Goal: Task Accomplishment & Management: Use online tool/utility

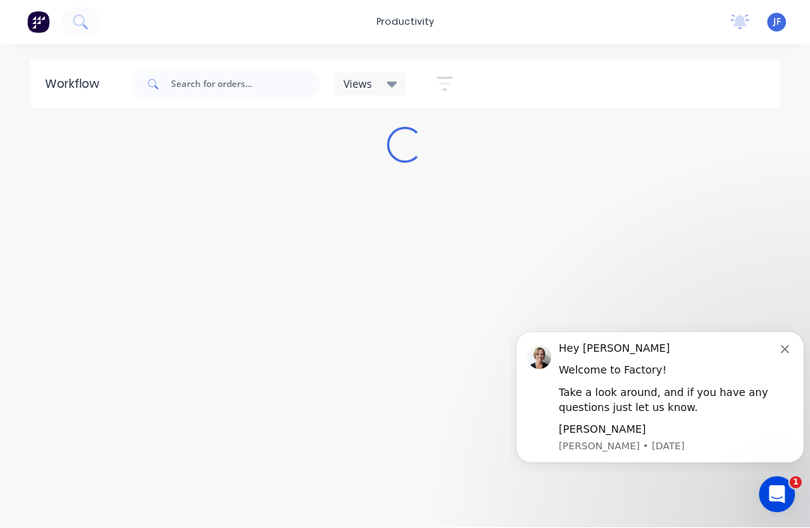
click at [372, 261] on div "Workflow Views Save new view None (Default) edit FRONTLINE WORKFLOW edit Jamie …" at bounding box center [405, 279] width 810 height 438
click at [783, 353] on icon "Dismiss notification" at bounding box center [785, 349] width 8 height 8
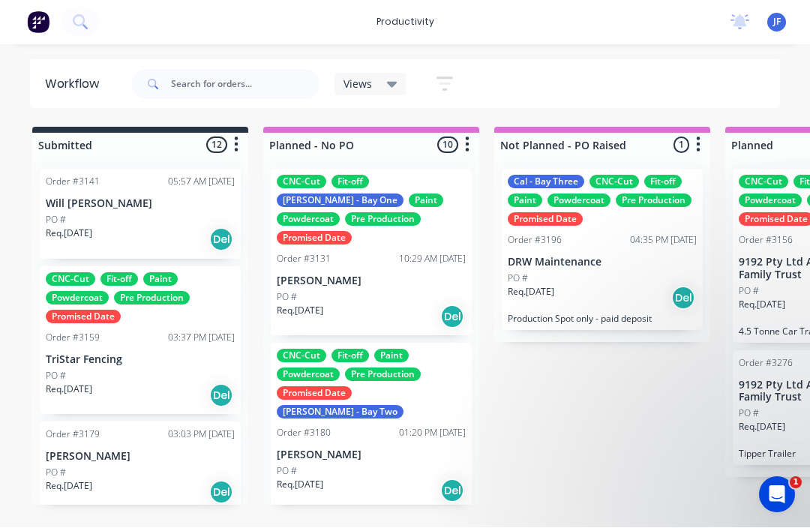
scroll to position [20, 0]
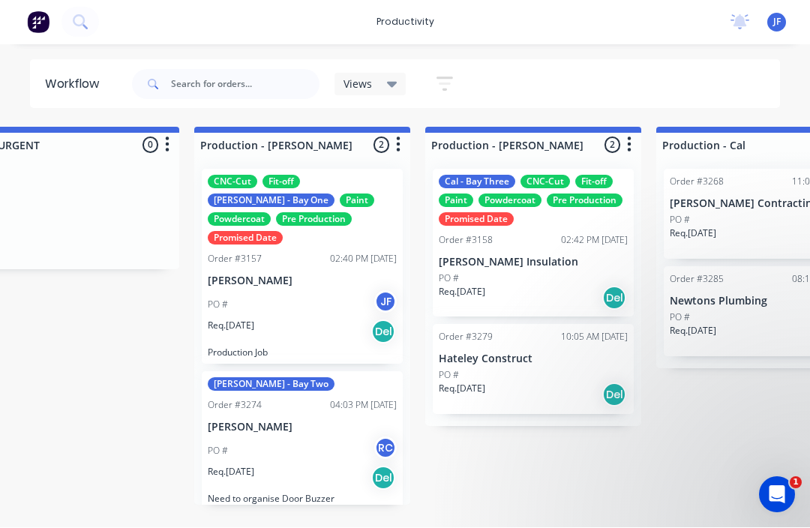
click at [307, 437] on div "PO # RC" at bounding box center [302, 451] width 189 height 29
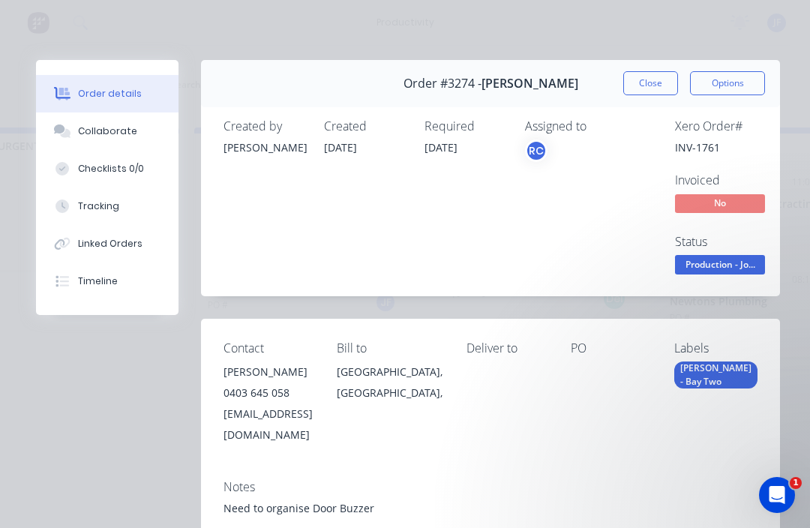
click at [74, 210] on button "Tracking" at bounding box center [107, 207] width 143 height 38
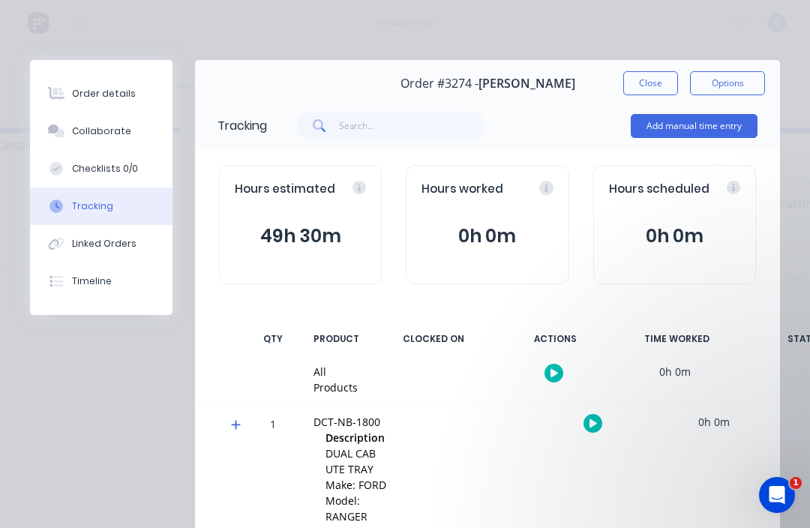
click at [595, 421] on icon "button" at bounding box center [594, 423] width 8 height 8
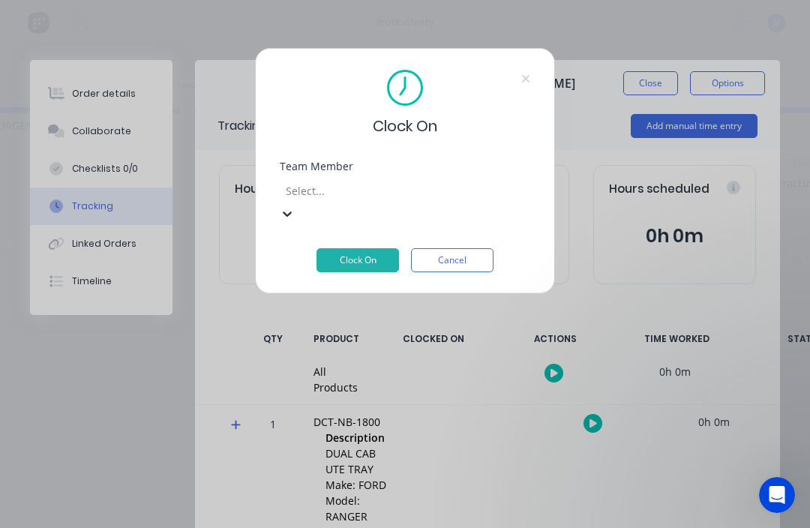
scroll to position [20, 1345]
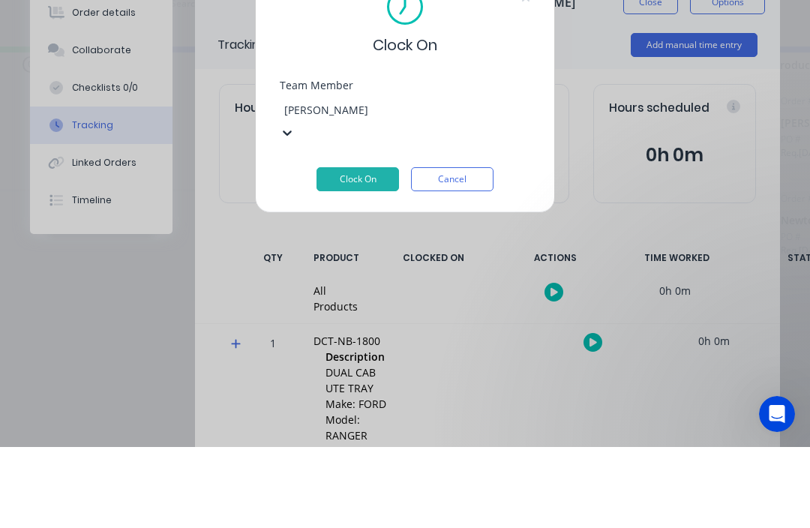
type input "john"
click at [348, 248] on button "Clock On" at bounding box center [358, 260] width 83 height 24
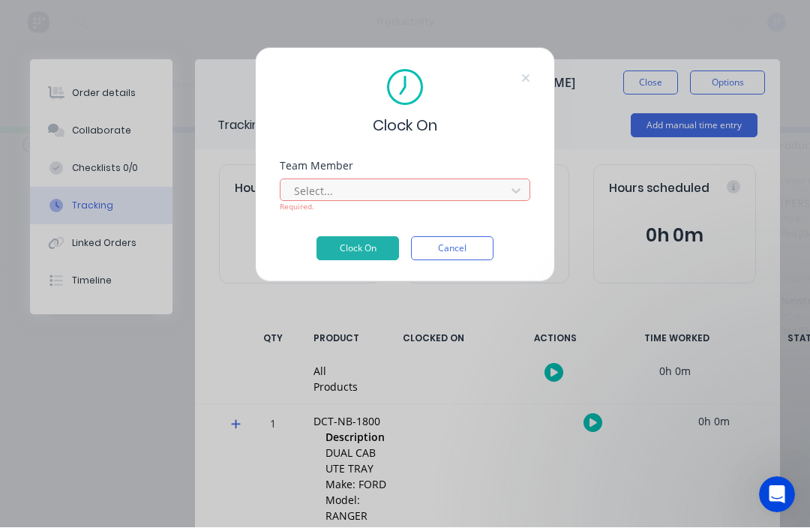
click at [530, 78] on icon at bounding box center [526, 79] width 9 height 12
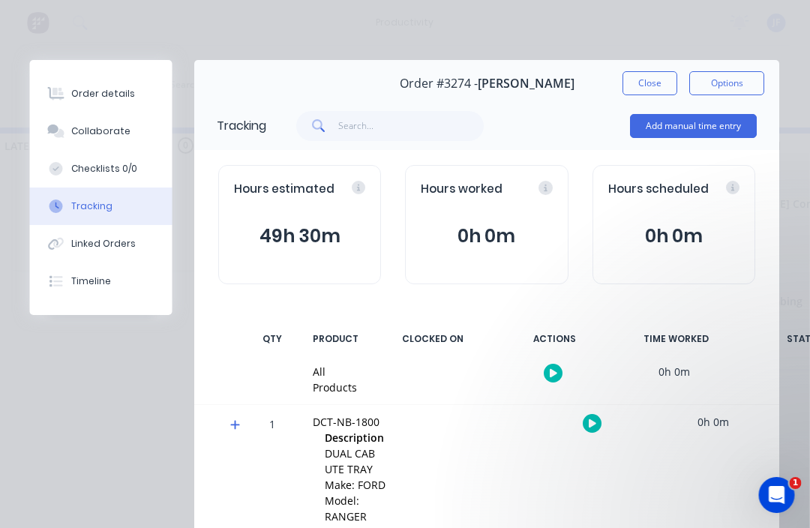
scroll to position [27, 1421]
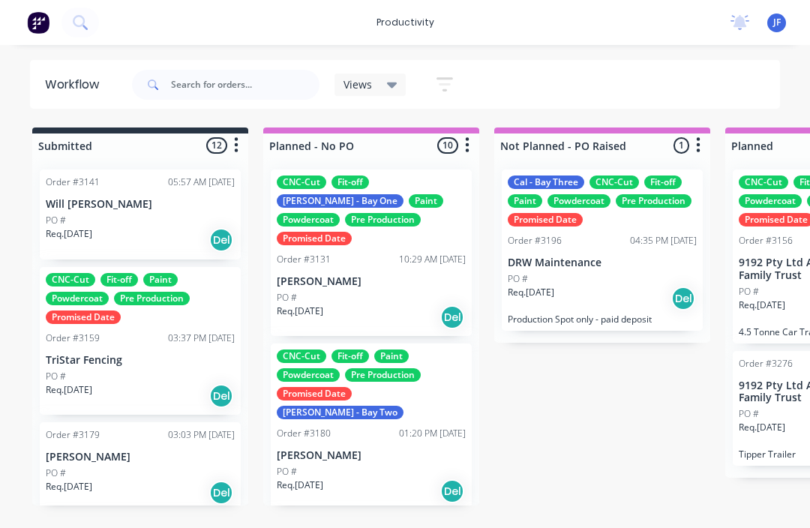
click at [779, 20] on span "JF" at bounding box center [778, 23] width 8 height 14
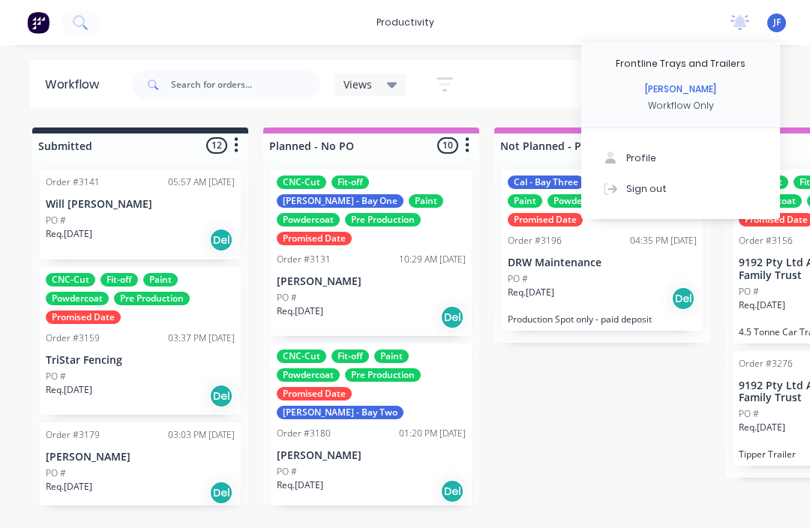
click at [677, 188] on button "Sign out" at bounding box center [681, 188] width 199 height 30
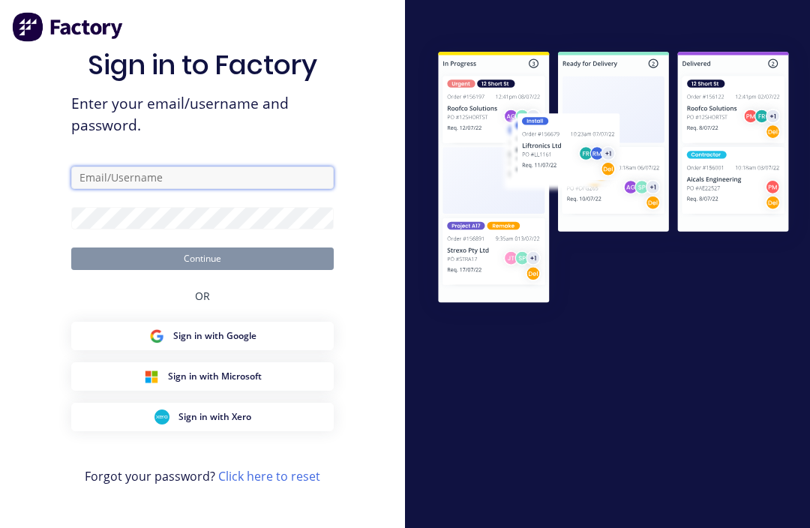
type input "John@frontlinetrays.com.au"
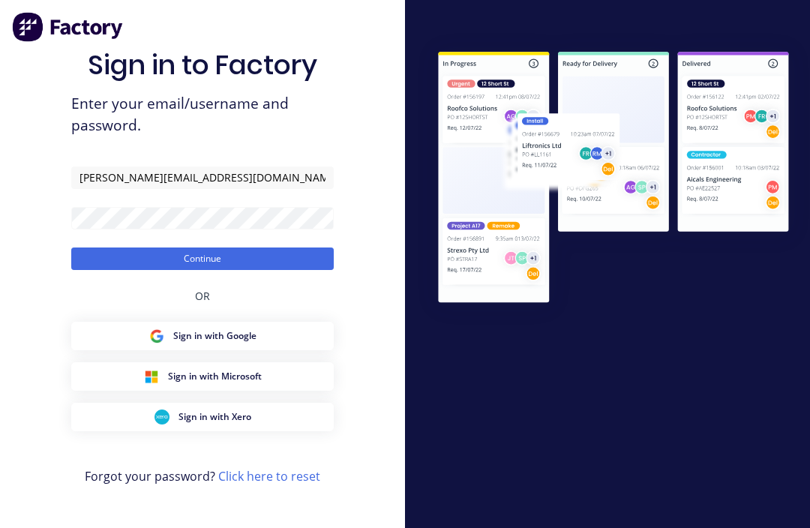
click at [203, 270] on button "Continue" at bounding box center [202, 259] width 263 height 23
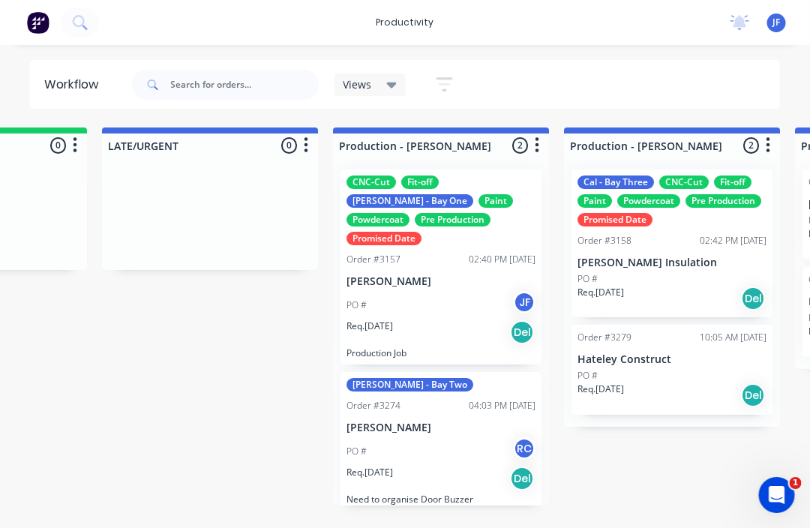
scroll to position [0, 1317]
click at [445, 422] on p "[PERSON_NAME]" at bounding box center [441, 428] width 189 height 13
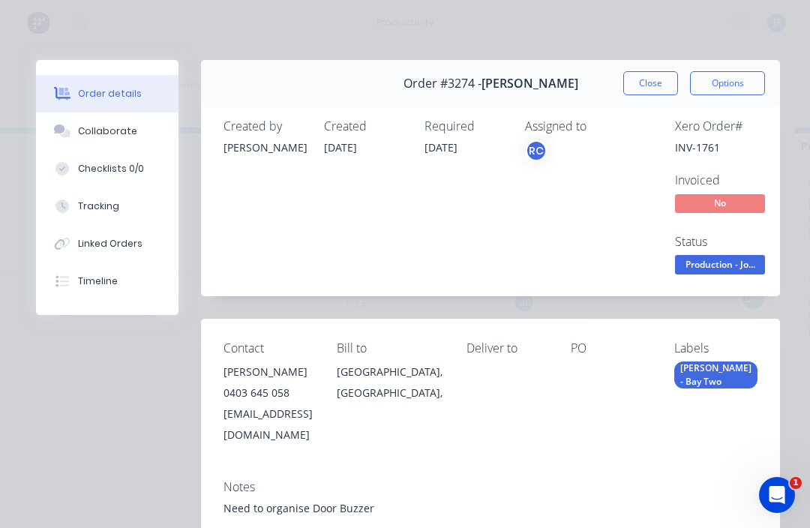
scroll to position [0, 0]
click at [94, 207] on div "Tracking" at bounding box center [98, 207] width 41 height 14
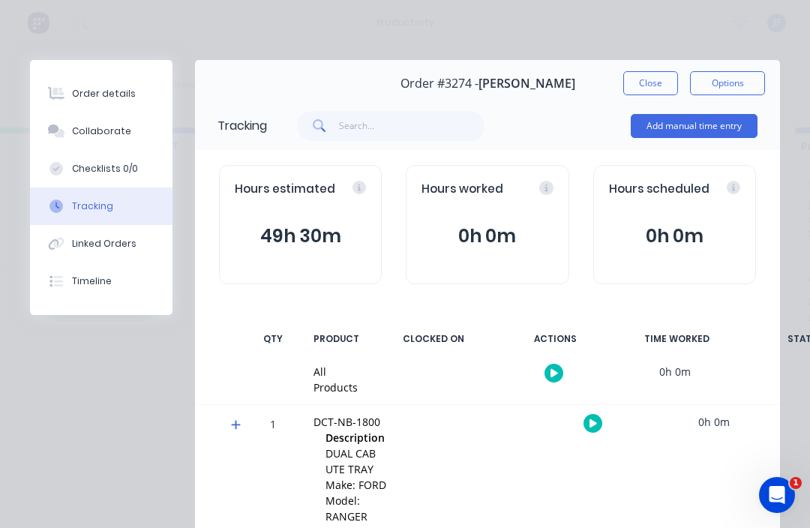
scroll to position [27, 1317]
click at [593, 425] on button "button" at bounding box center [593, 423] width 19 height 19
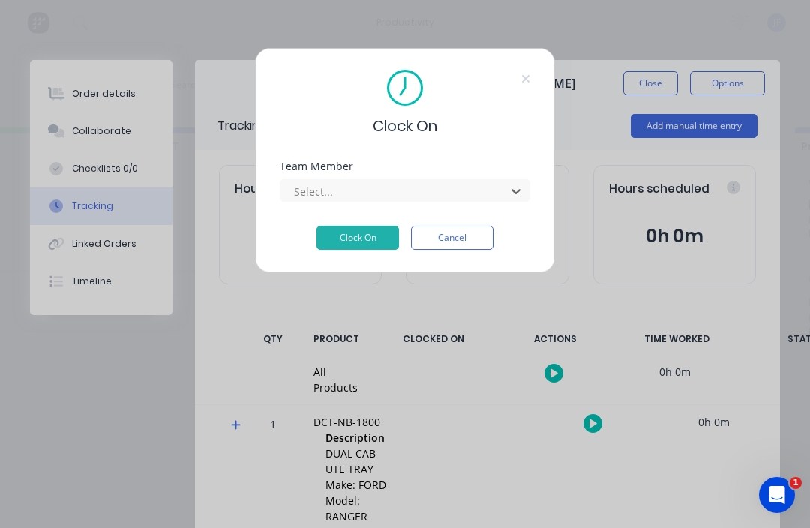
scroll to position [27, 1206]
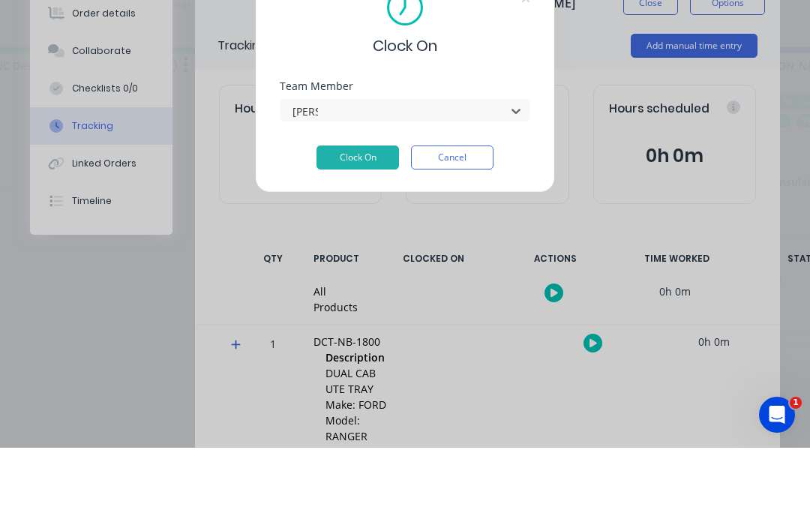
type input "john"
click at [371, 226] on button "Clock On" at bounding box center [358, 238] width 83 height 24
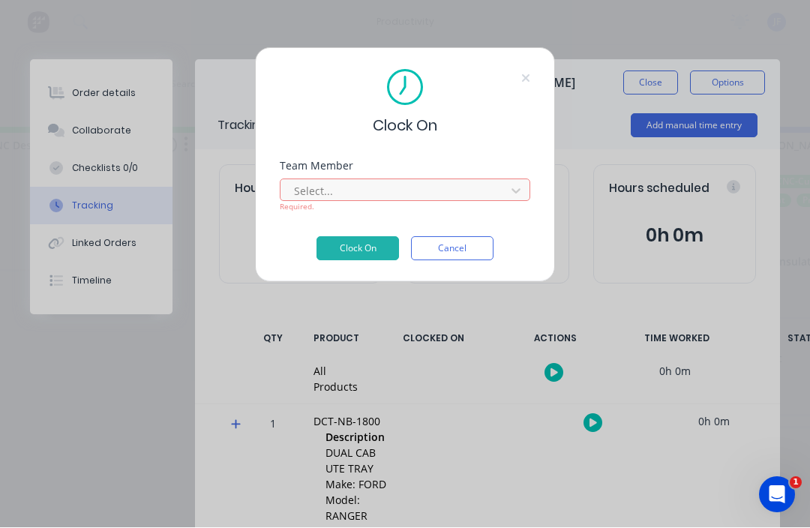
click at [468, 249] on button "Cancel" at bounding box center [452, 249] width 83 height 24
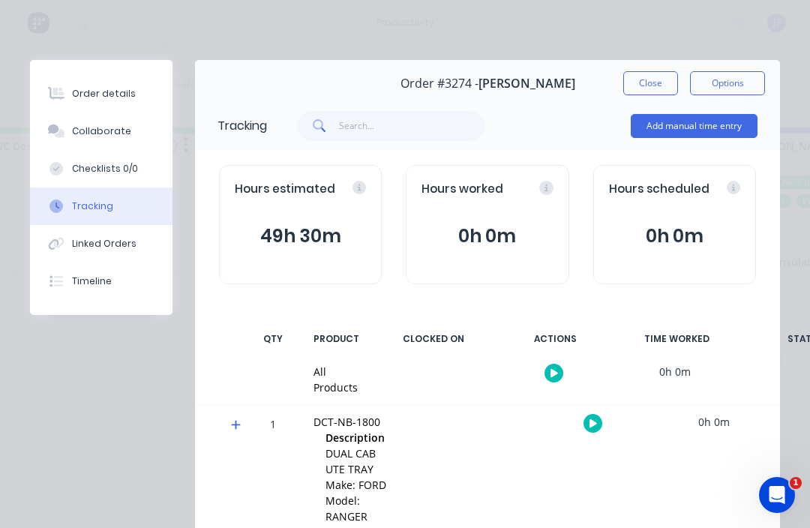
click at [660, 89] on button "Close" at bounding box center [651, 83] width 55 height 24
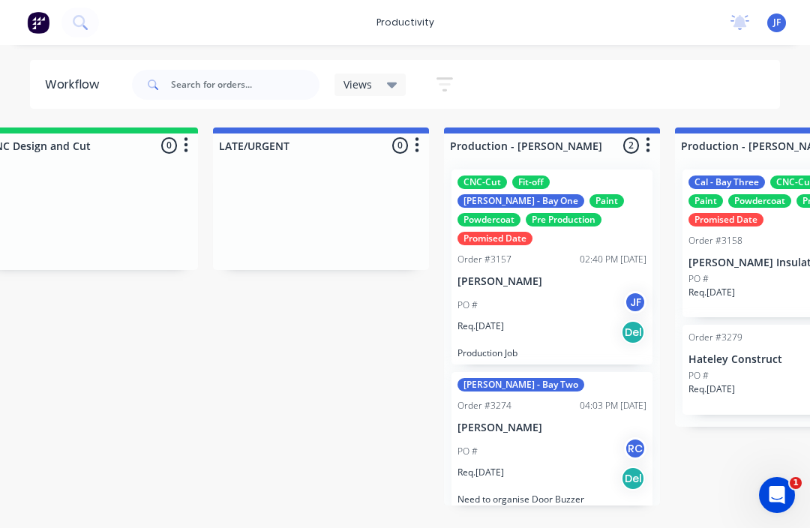
click at [785, 17] on div "JF Frontline Trays and Trailers John Fiore Workflow Only Profile Sign out" at bounding box center [777, 23] width 19 height 19
click at [780, 27] on span "JF" at bounding box center [778, 23] width 8 height 14
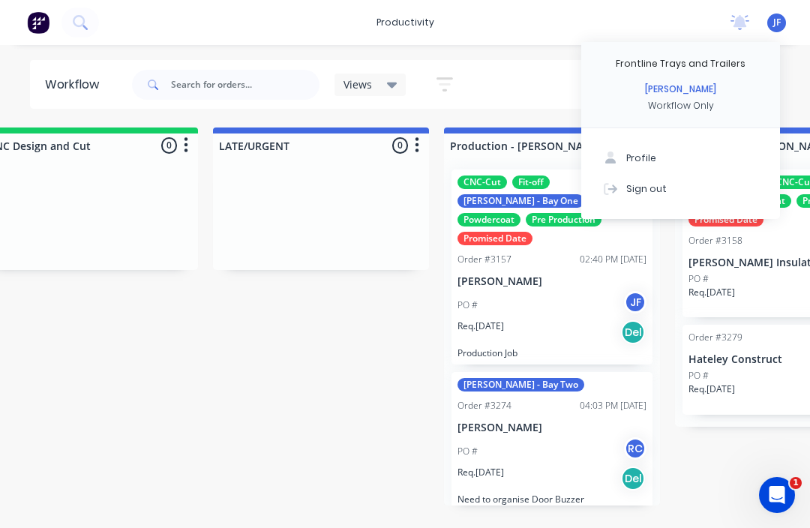
click at [696, 190] on button "Sign out" at bounding box center [681, 188] width 199 height 30
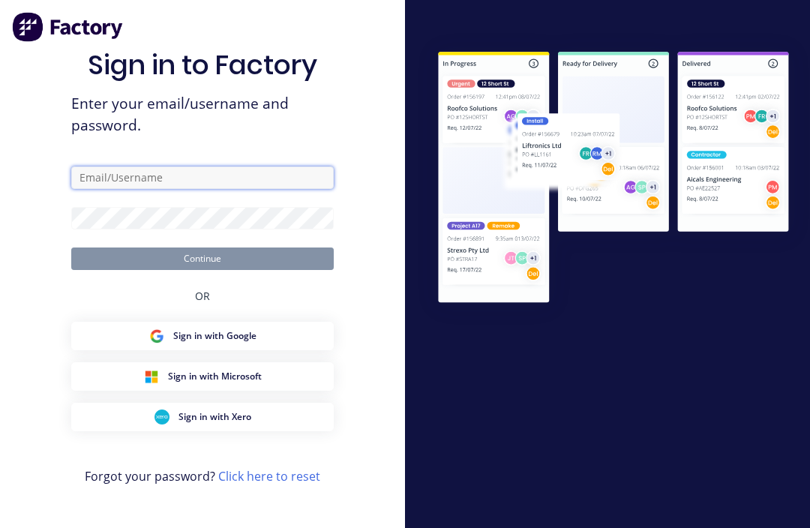
type input "[PERSON_NAME][EMAIL_ADDRESS][DOMAIN_NAME]"
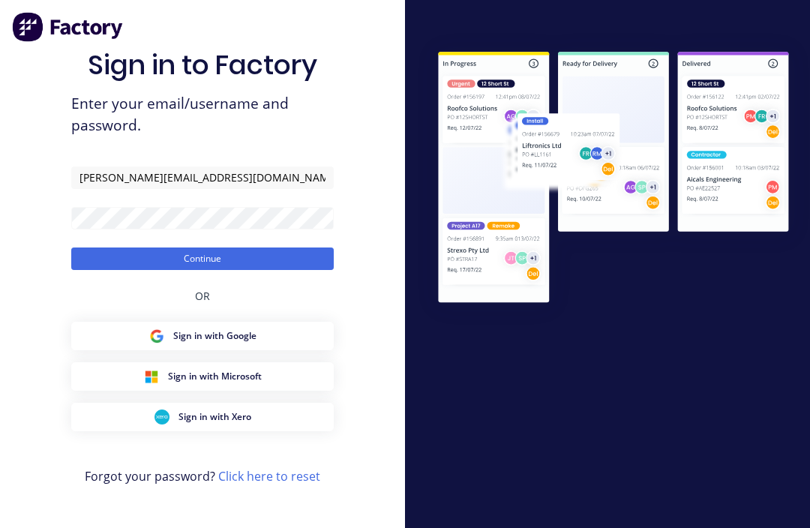
click at [296, 270] on button "Continue" at bounding box center [202, 259] width 263 height 23
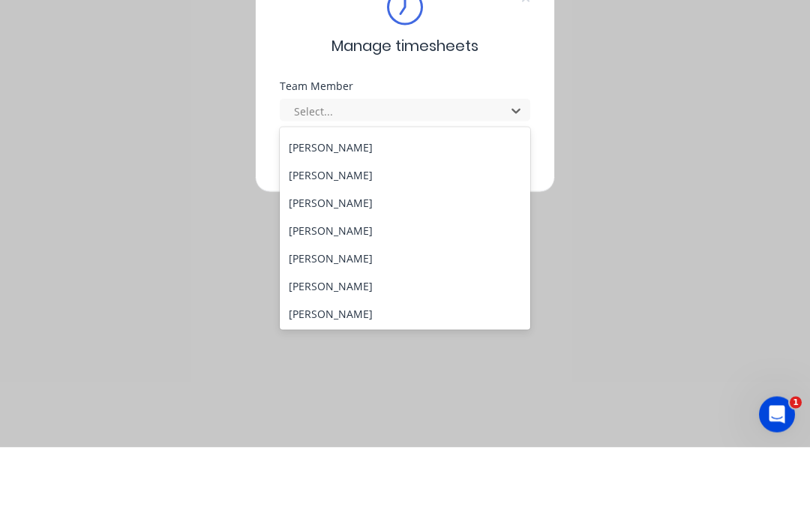
scroll to position [167, 0]
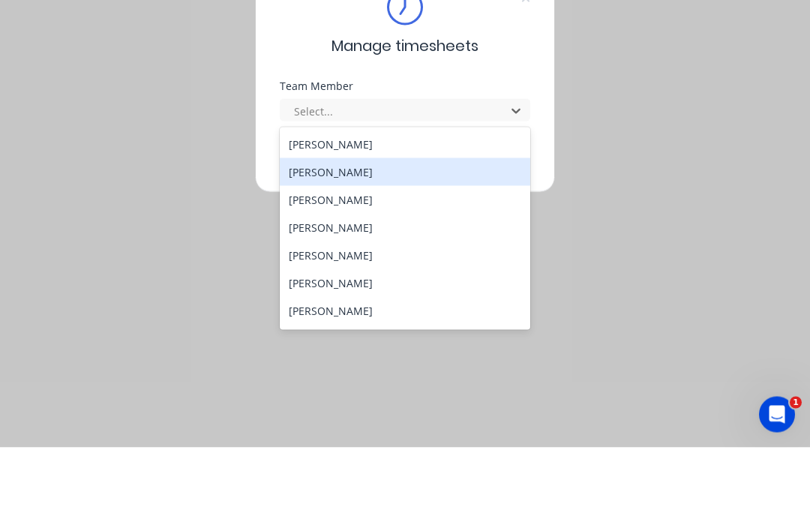
click at [358, 239] on div "[PERSON_NAME]" at bounding box center [405, 253] width 251 height 28
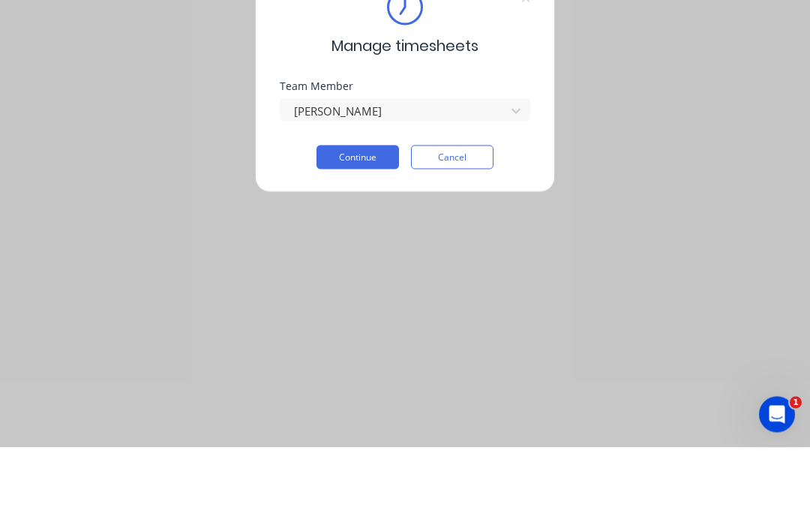
scroll to position [50, 0]
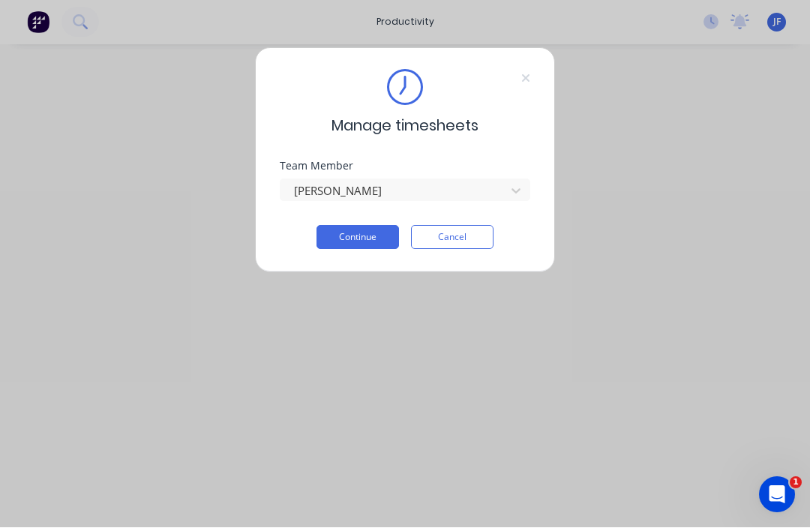
click at [365, 233] on button "Continue" at bounding box center [358, 238] width 83 height 24
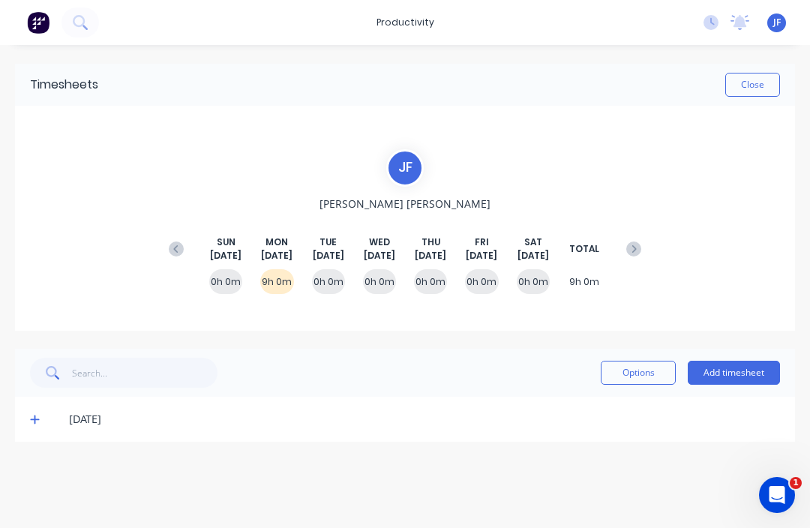
click at [40, 412] on span at bounding box center [37, 419] width 15 height 15
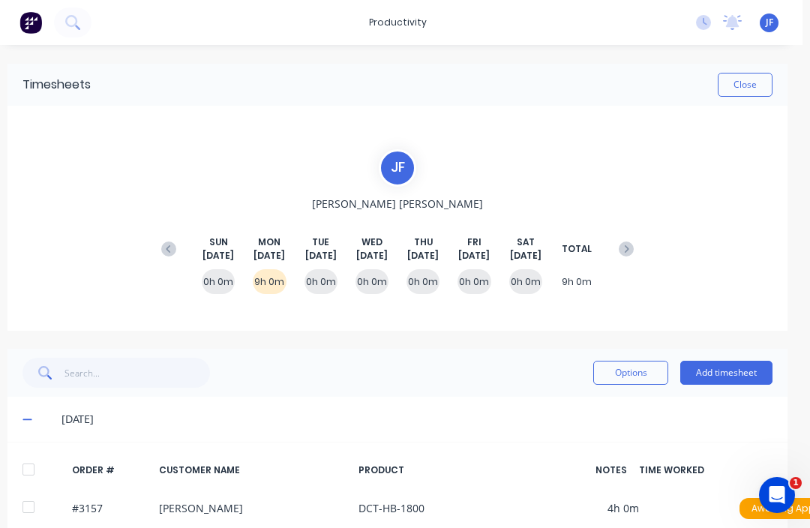
click at [772, 19] on span "JF" at bounding box center [770, 23] width 8 height 14
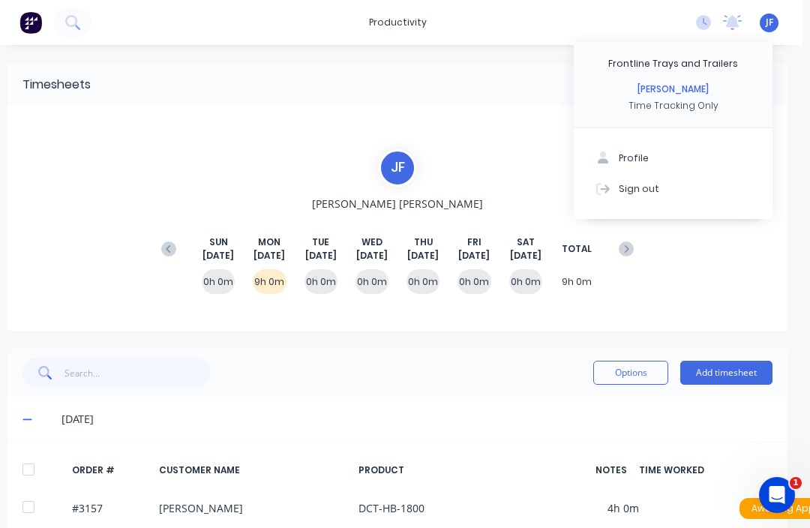
click at [673, 191] on button "Sign out" at bounding box center [673, 188] width 199 height 30
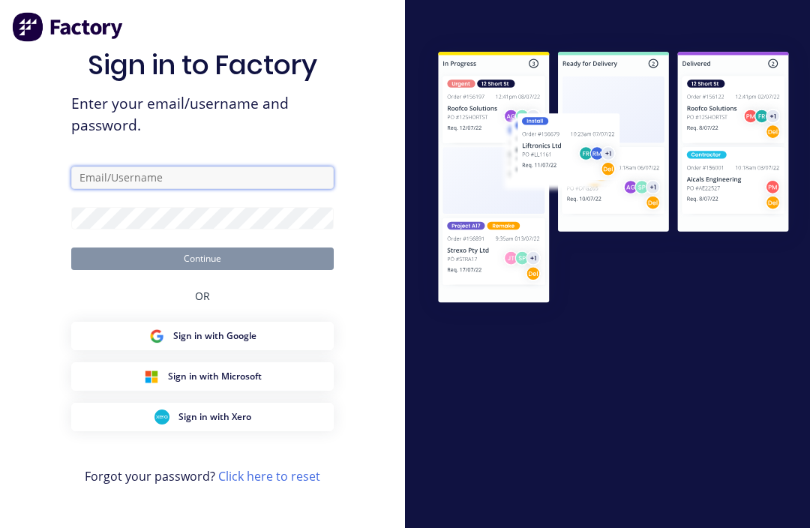
type input "[PERSON_NAME][EMAIL_ADDRESS][DOMAIN_NAME]"
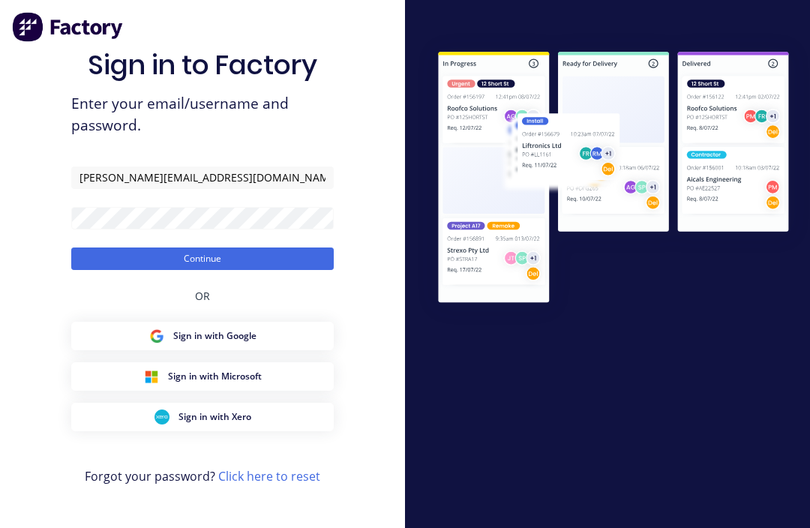
click at [278, 270] on button "Continue" at bounding box center [202, 259] width 263 height 23
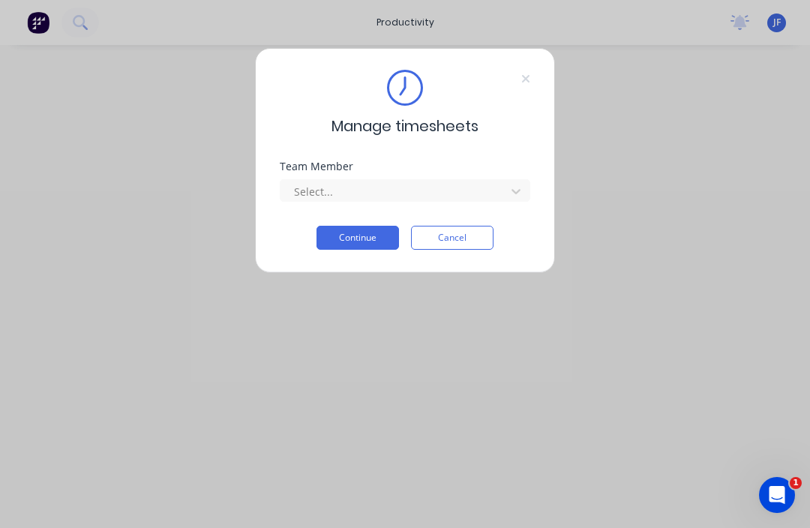
click at [453, 245] on button "Cancel" at bounding box center [452, 238] width 83 height 24
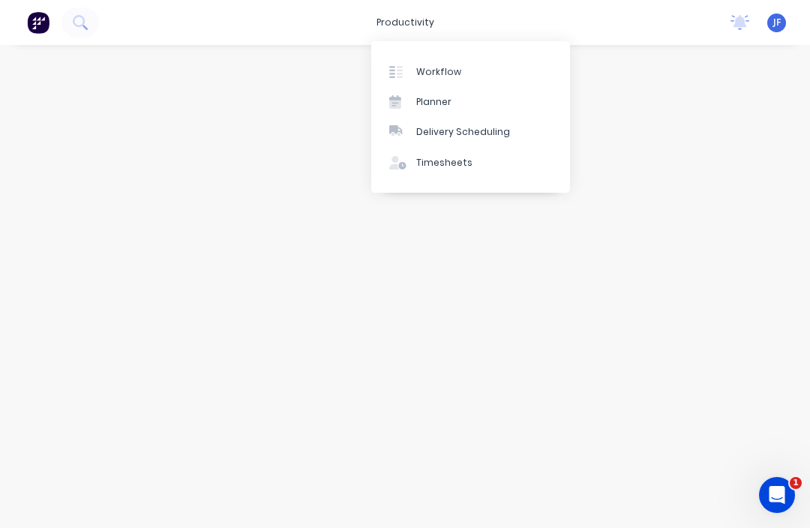
click at [470, 72] on link "Workflow" at bounding box center [470, 71] width 199 height 30
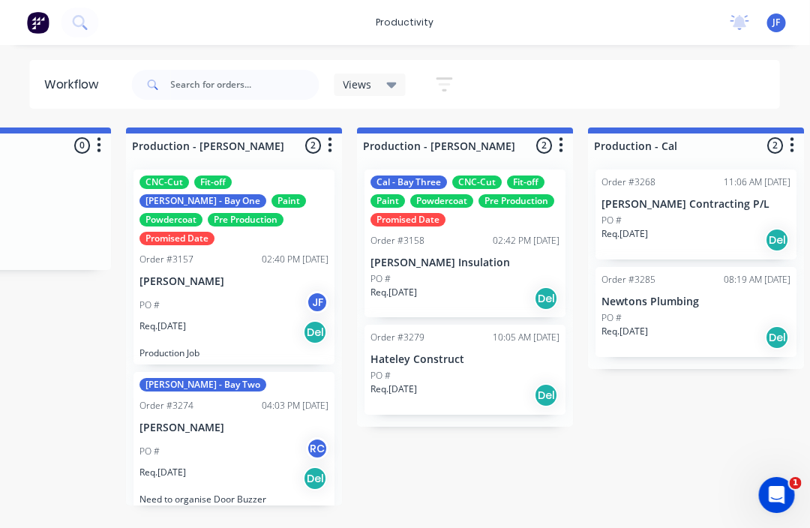
scroll to position [0, 1524]
click at [242, 422] on p "Matt Clark" at bounding box center [234, 428] width 189 height 13
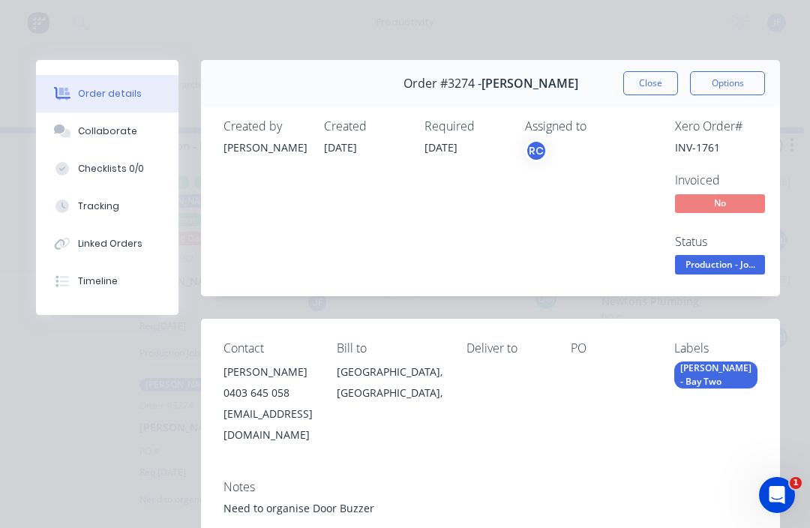
scroll to position [0, 0]
click at [123, 205] on button "Tracking" at bounding box center [107, 207] width 143 height 38
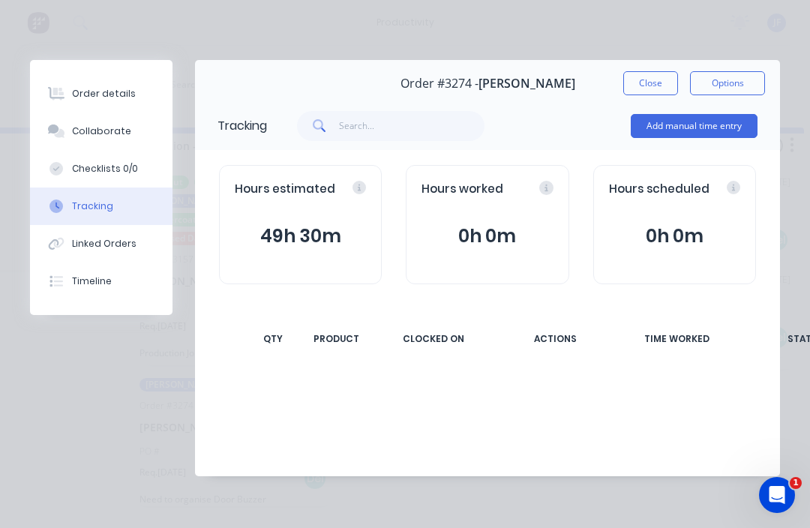
scroll to position [27, 1524]
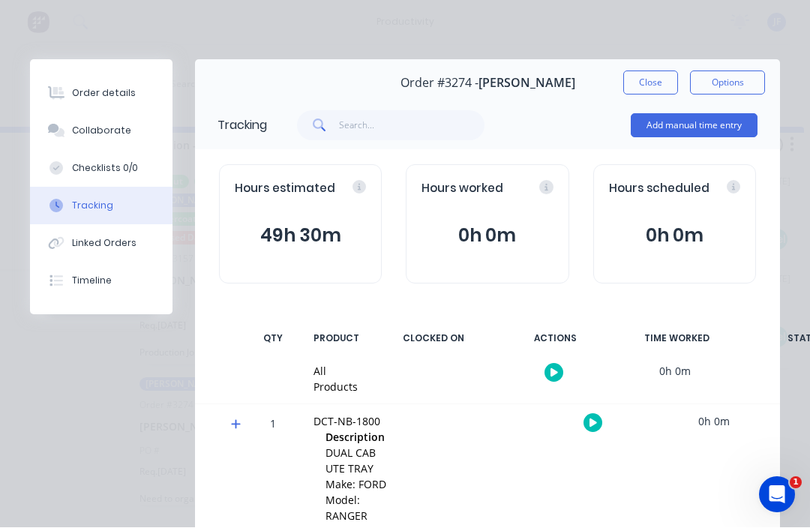
click at [597, 416] on button "button" at bounding box center [593, 423] width 19 height 19
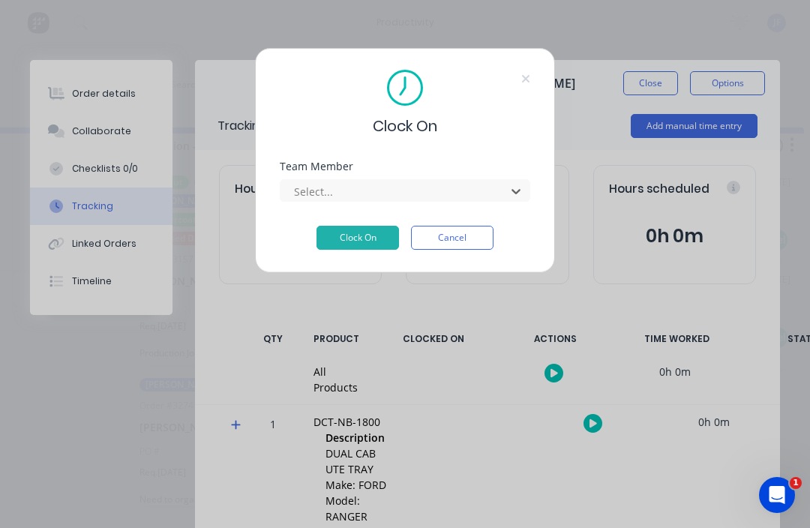
scroll to position [27, 1413]
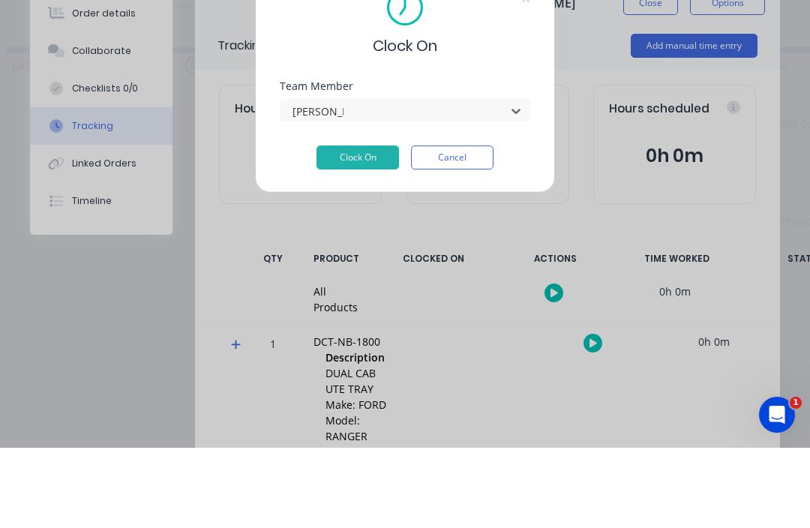
type input "john fiore"
click at [380, 243] on button "Clock On" at bounding box center [358, 238] width 83 height 24
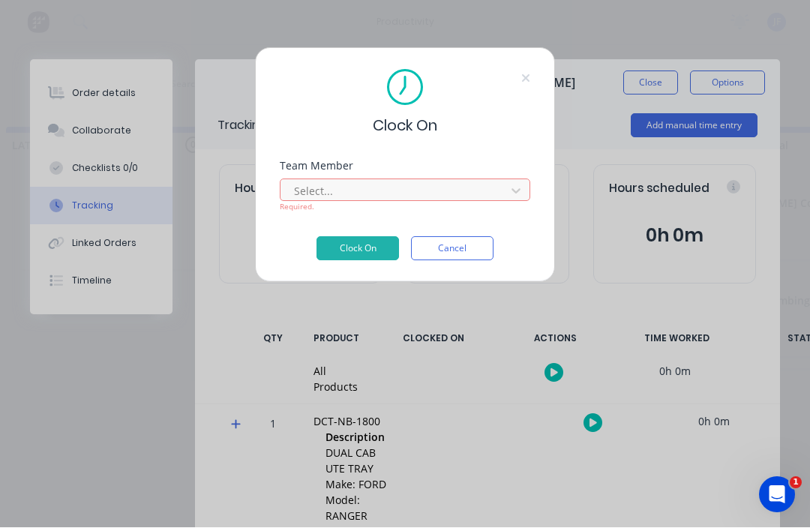
click at [466, 254] on button "Cancel" at bounding box center [452, 249] width 83 height 24
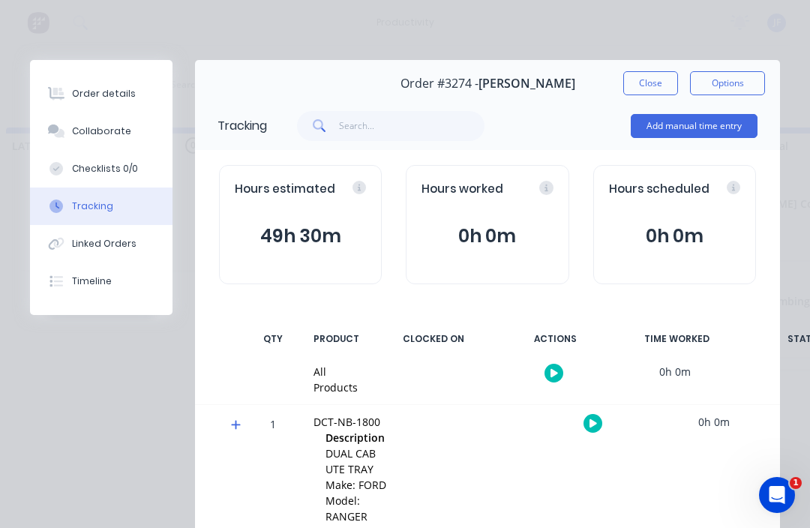
click at [717, 133] on button "Add manual time entry" at bounding box center [694, 126] width 127 height 24
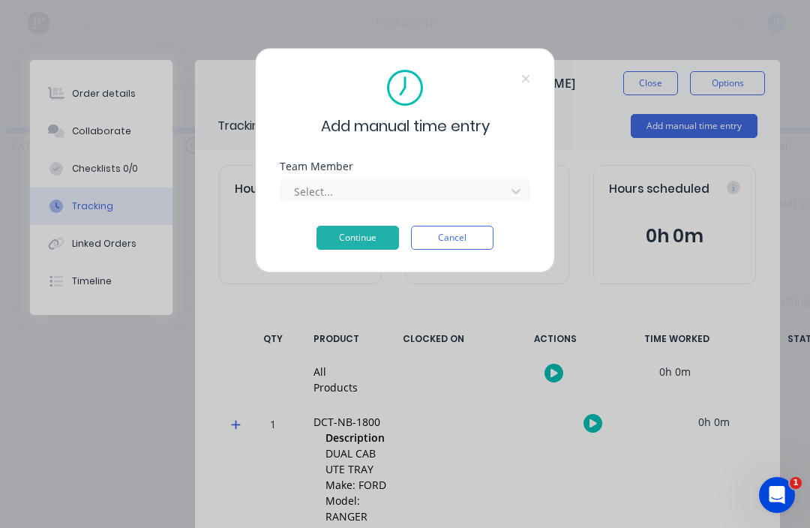
scroll to position [27, 1302]
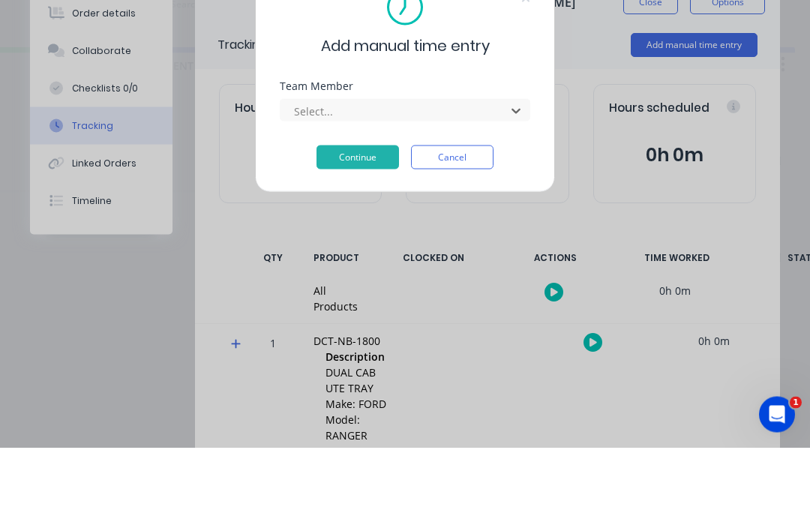
click at [449, 226] on button "Cancel" at bounding box center [452, 238] width 83 height 24
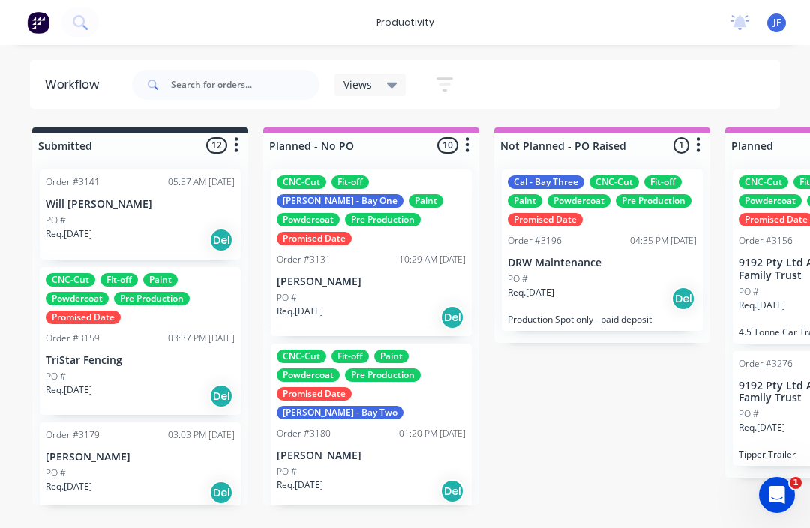
click at [779, 17] on span "JF" at bounding box center [778, 23] width 8 height 14
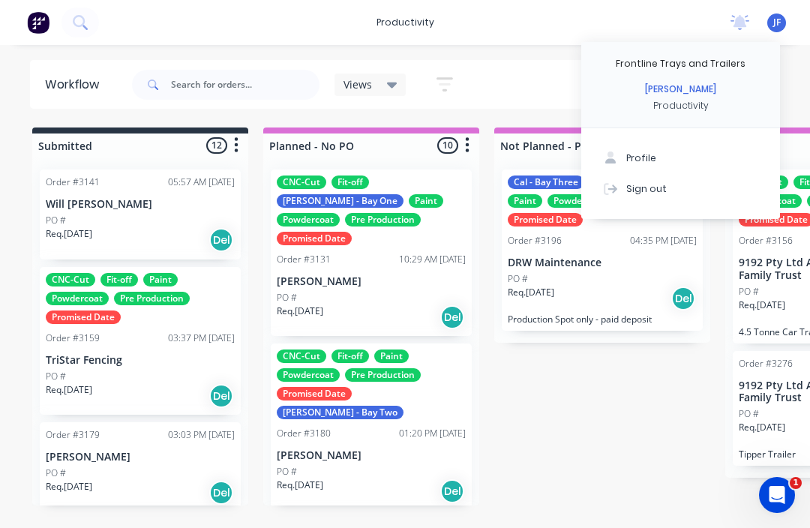
click at [660, 186] on div "Sign out" at bounding box center [647, 189] width 41 height 14
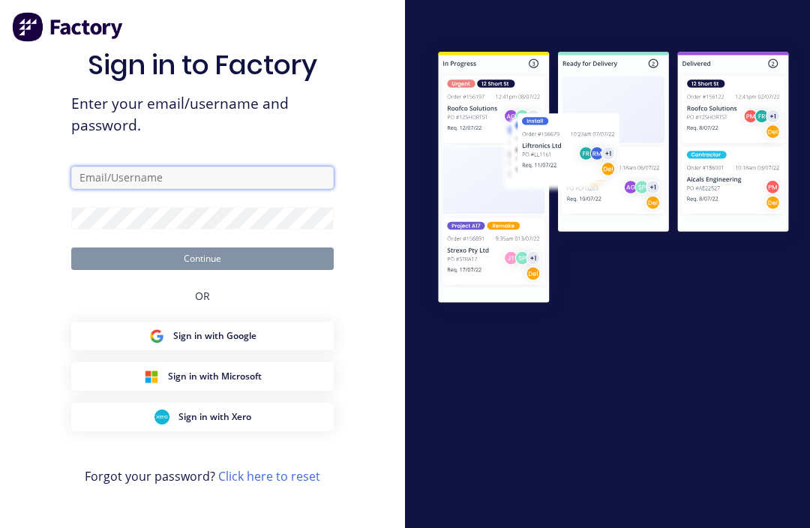
type input "[PERSON_NAME][EMAIL_ADDRESS][DOMAIN_NAME]"
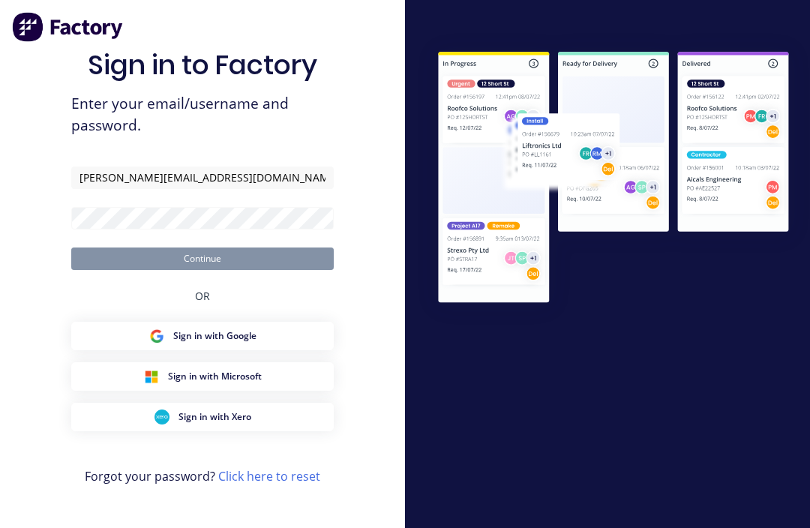
click at [203, 270] on button "Continue" at bounding box center [202, 259] width 263 height 23
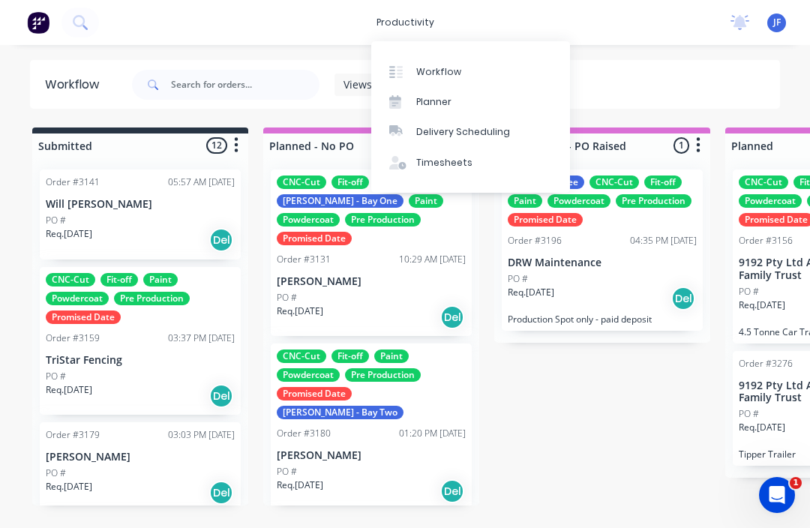
click at [620, 17] on div "productivity productivity Workflow Planner Delivery Scheduling Timesheets No ne…" at bounding box center [405, 22] width 810 height 45
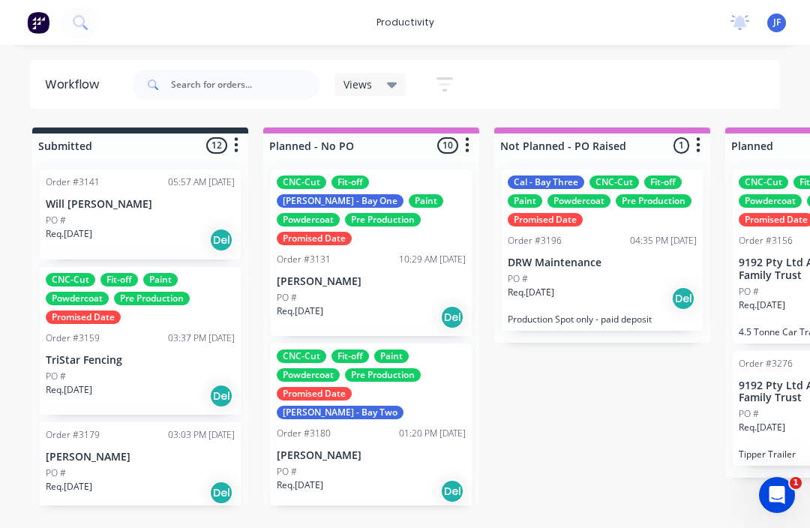
click at [775, 23] on span "JF" at bounding box center [778, 23] width 8 height 14
click at [778, 28] on span "JF" at bounding box center [778, 23] width 8 height 14
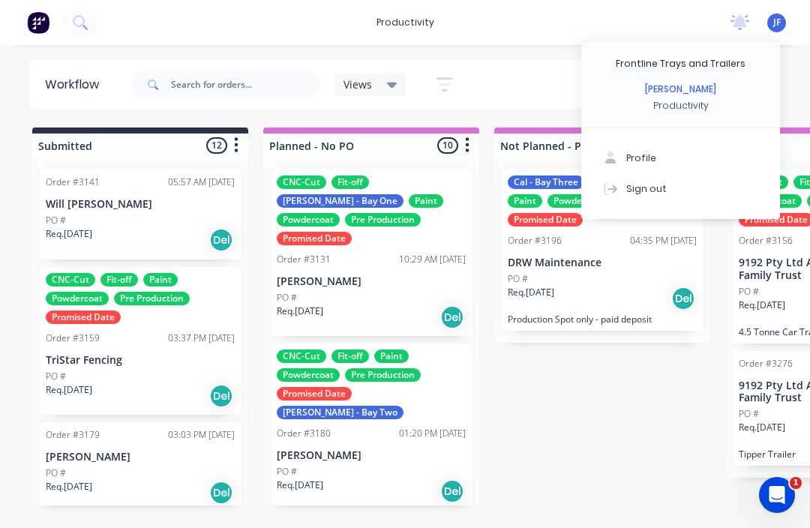
click at [656, 192] on div "Sign out" at bounding box center [647, 189] width 41 height 14
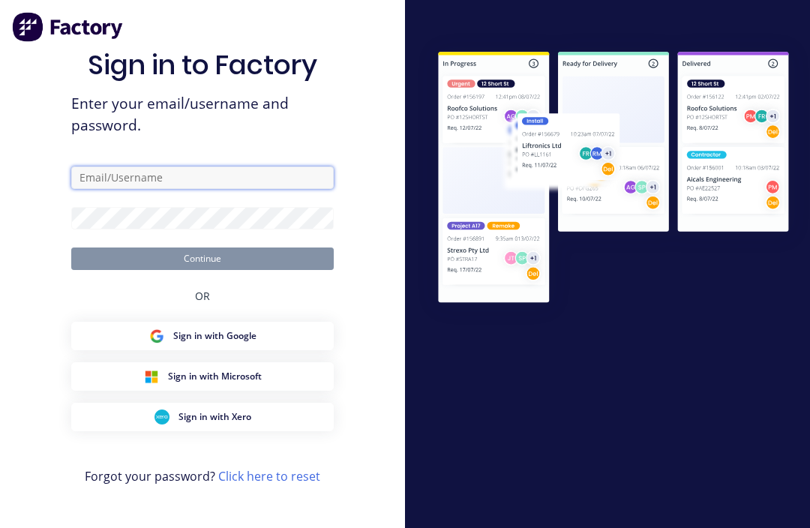
type input "[PERSON_NAME][EMAIL_ADDRESS][DOMAIN_NAME]"
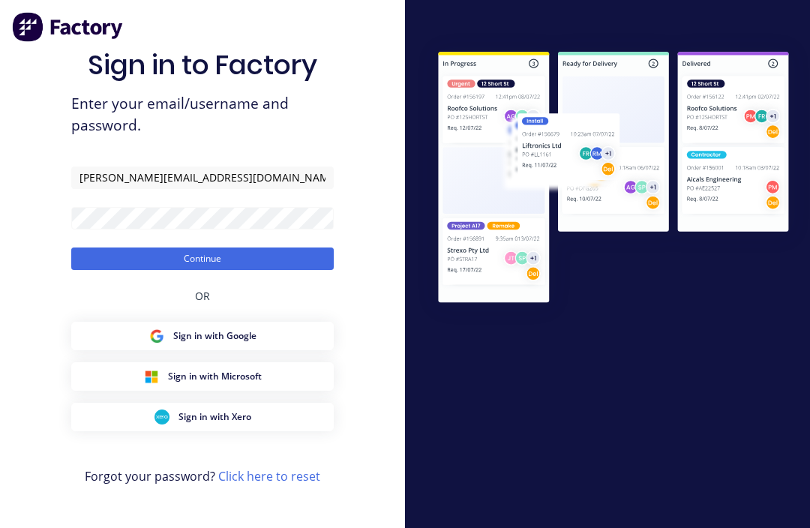
click at [279, 270] on button "Continue" at bounding box center [202, 259] width 263 height 23
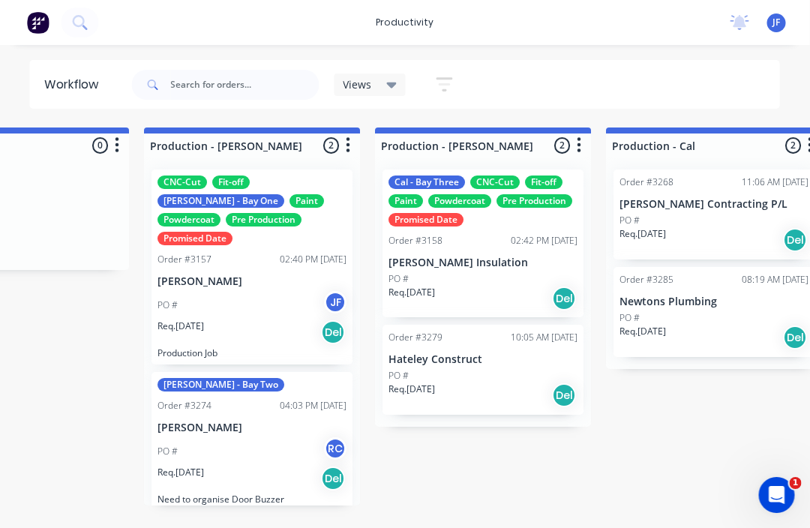
scroll to position [0, 1506]
click at [261, 422] on p "[PERSON_NAME]" at bounding box center [252, 428] width 189 height 13
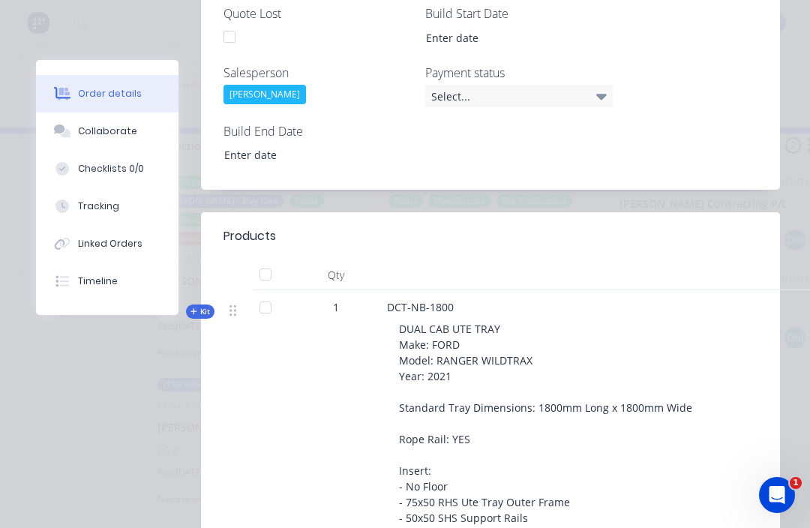
scroll to position [645, 0]
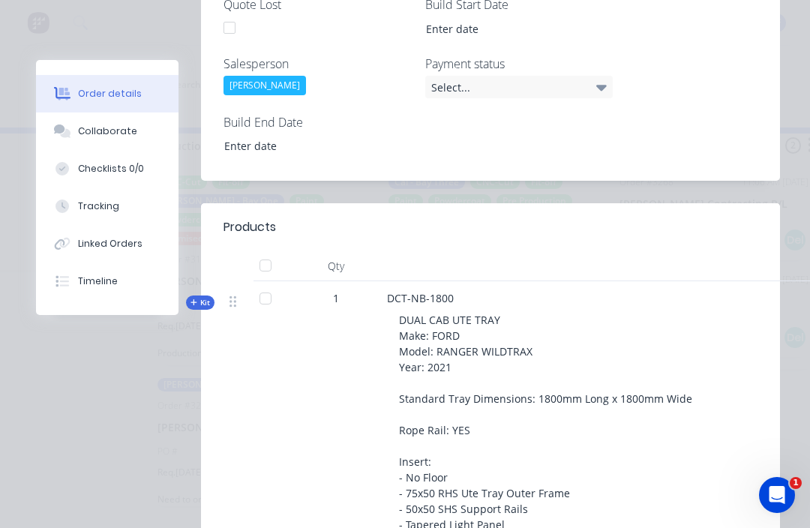
click at [137, 206] on button "Tracking" at bounding box center [107, 207] width 143 height 38
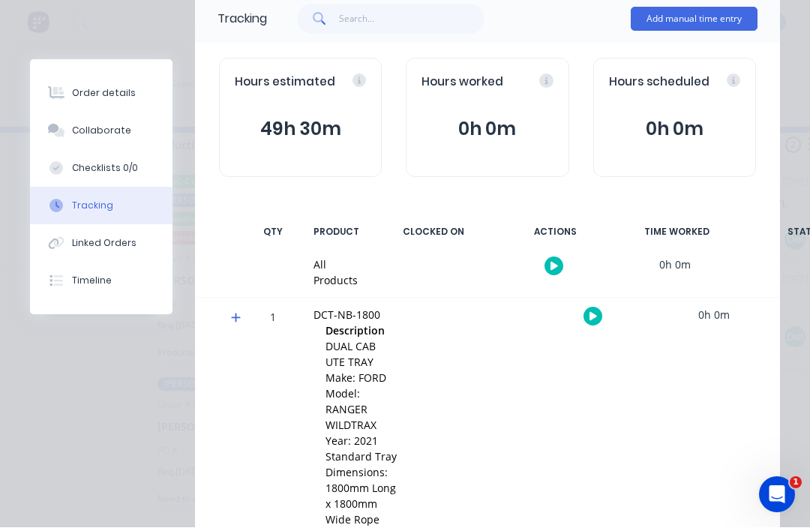
scroll to position [106, 0]
click at [590, 313] on icon "button" at bounding box center [594, 318] width 8 height 10
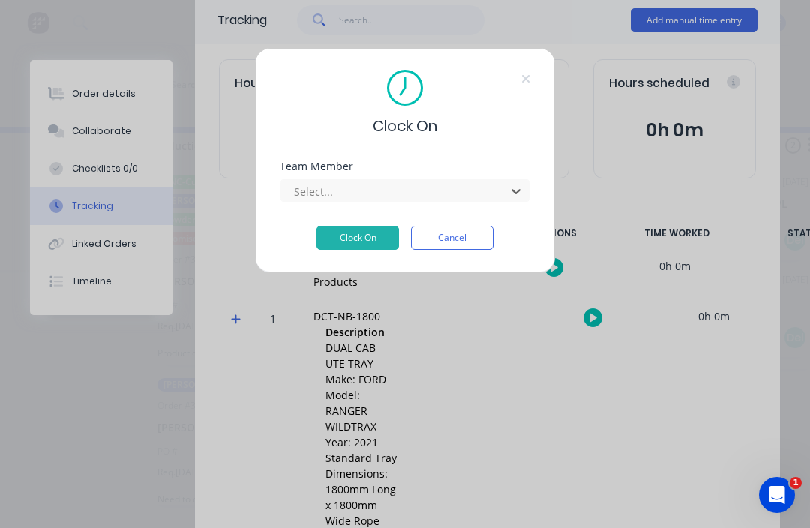
scroll to position [27, 1395]
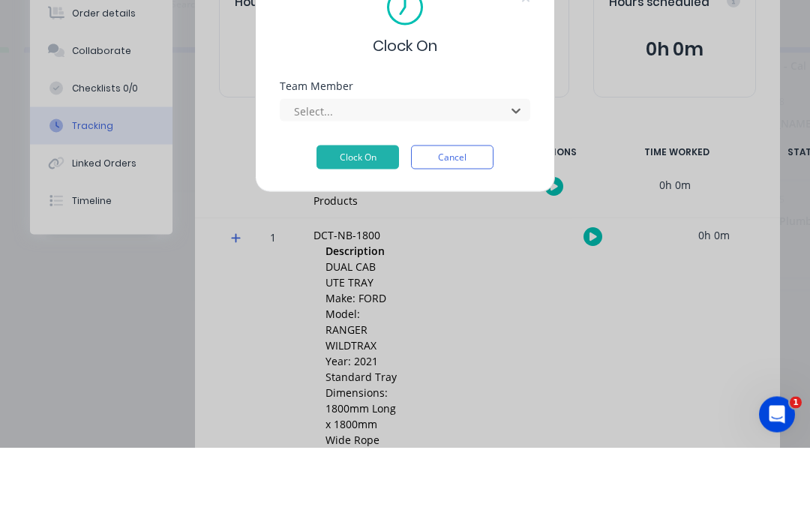
click at [457, 226] on button "Cancel" at bounding box center [452, 238] width 83 height 24
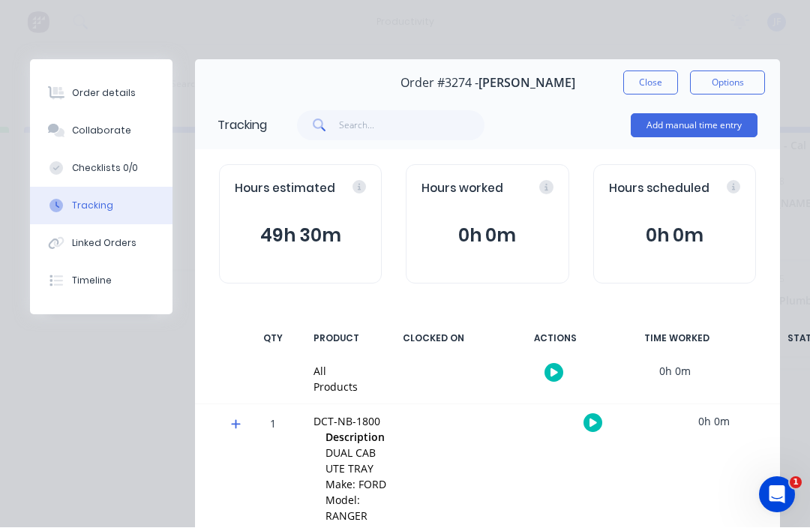
scroll to position [0, 0]
click at [651, 83] on button "Close" at bounding box center [651, 83] width 55 height 24
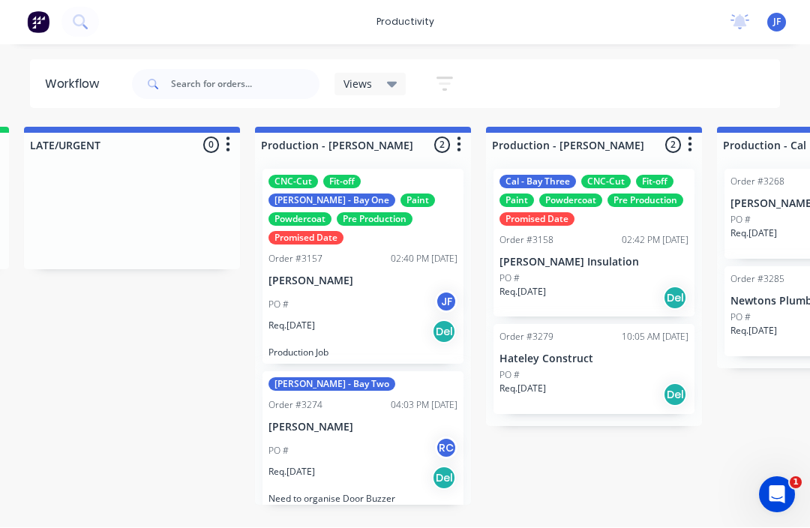
click at [780, 28] on span "JF" at bounding box center [778, 23] width 8 height 14
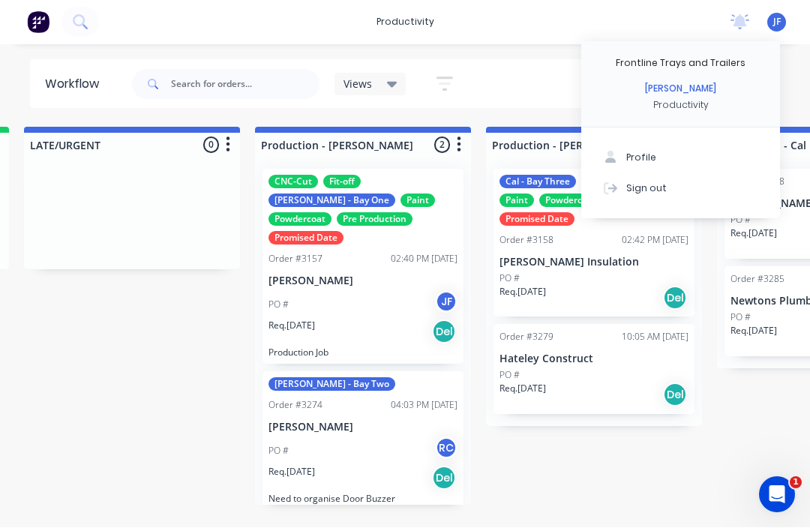
click at [678, 196] on button "Sign out" at bounding box center [681, 188] width 199 height 30
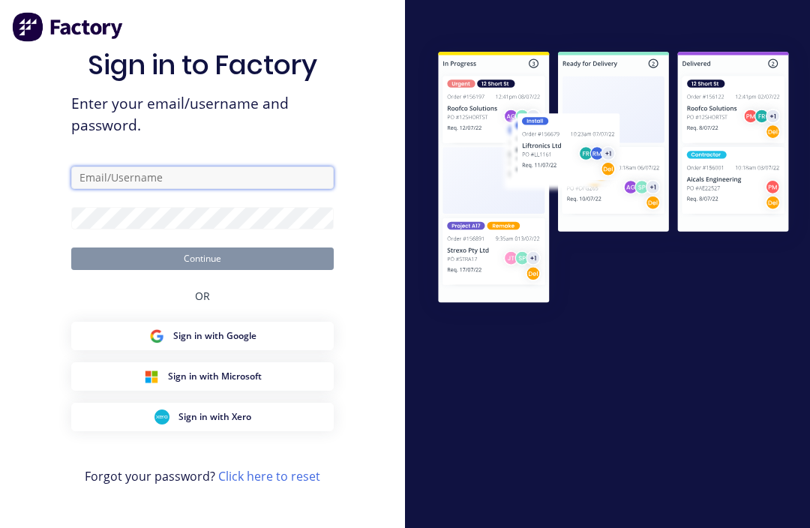
type input "[PERSON_NAME][EMAIL_ADDRESS][DOMAIN_NAME]"
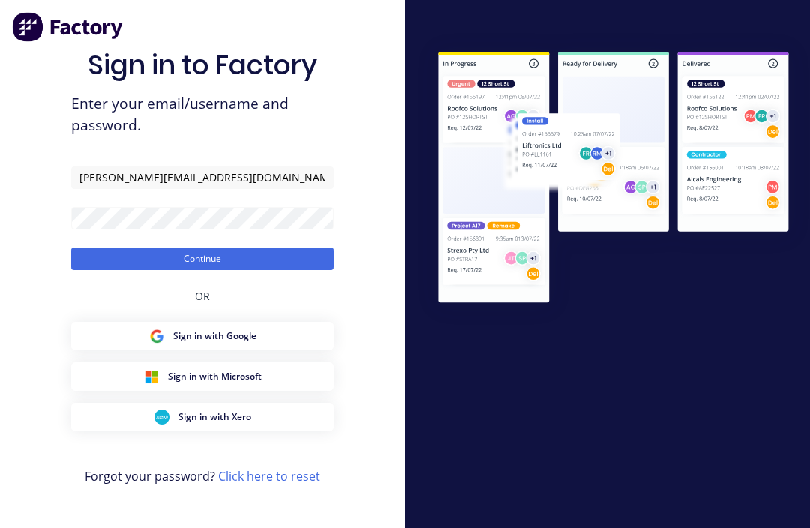
click at [296, 270] on button "Continue" at bounding box center [202, 259] width 263 height 23
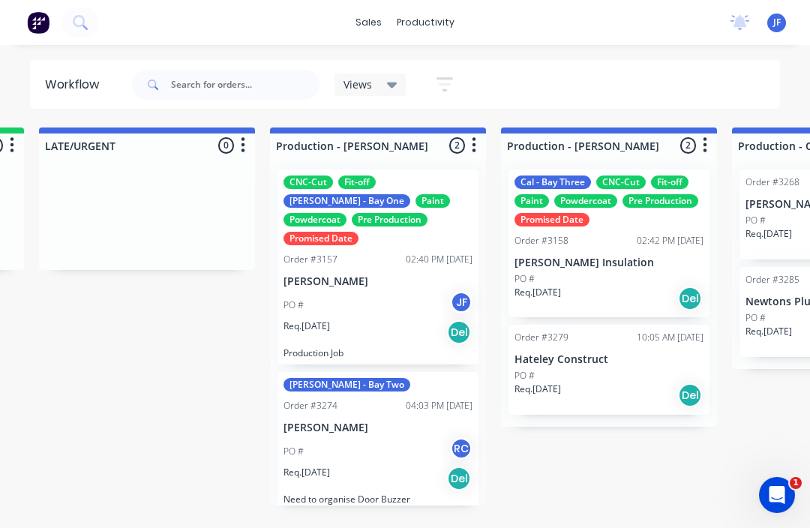
scroll to position [0, 1375]
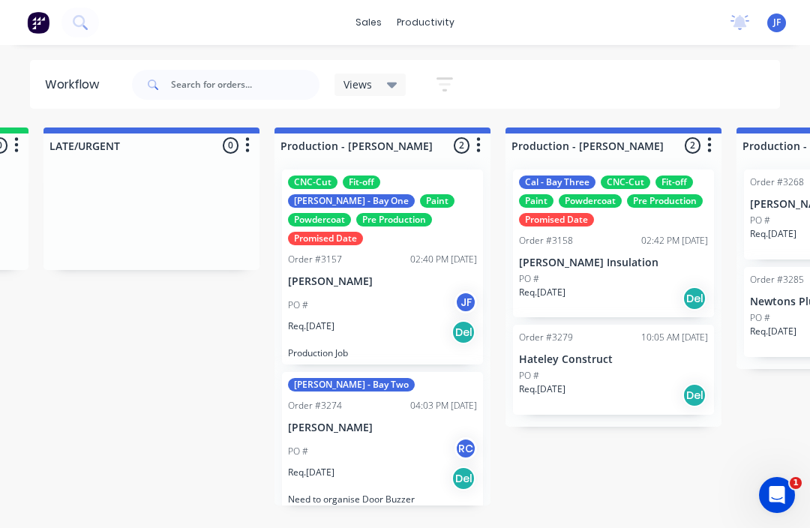
click at [377, 437] on div "PO # RC" at bounding box center [382, 451] width 189 height 29
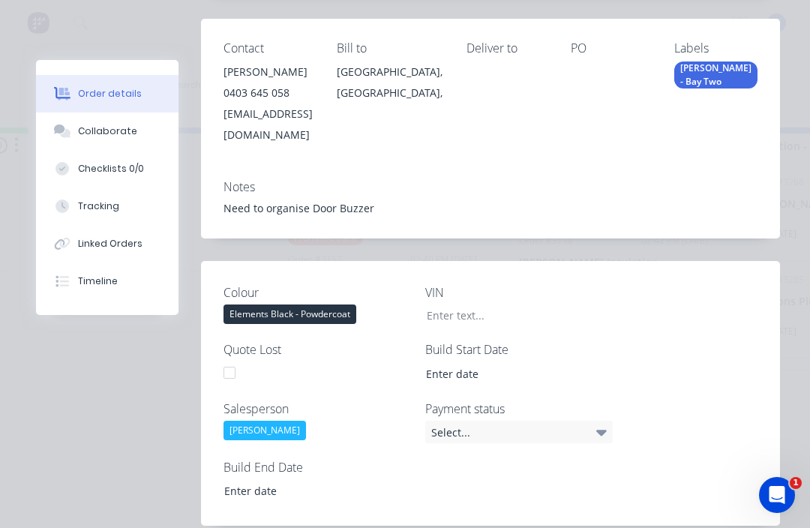
scroll to position [324, 0]
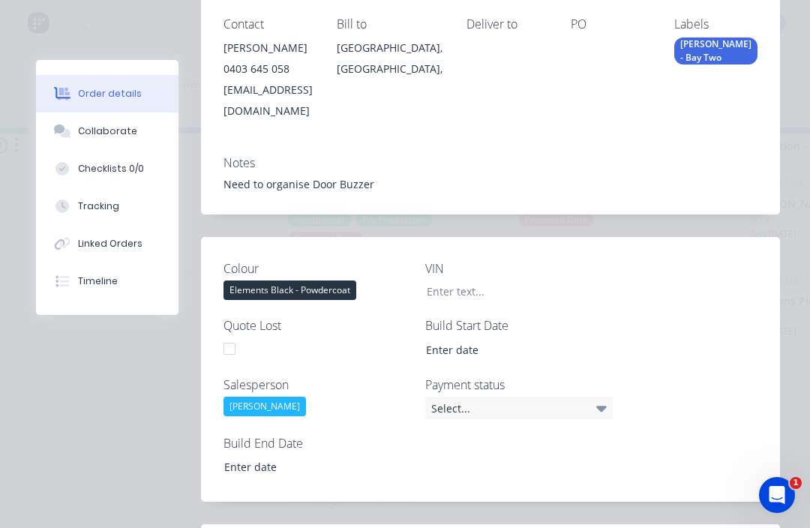
click at [131, 201] on button "Tracking" at bounding box center [107, 207] width 143 height 38
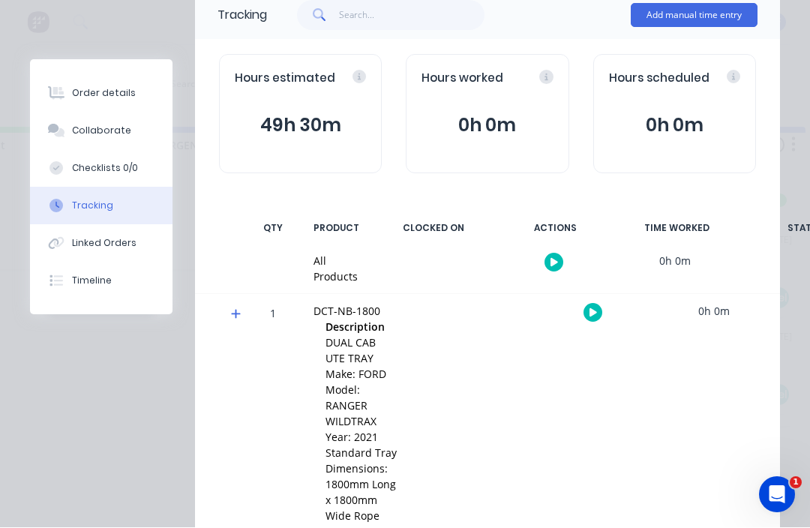
scroll to position [139, 0]
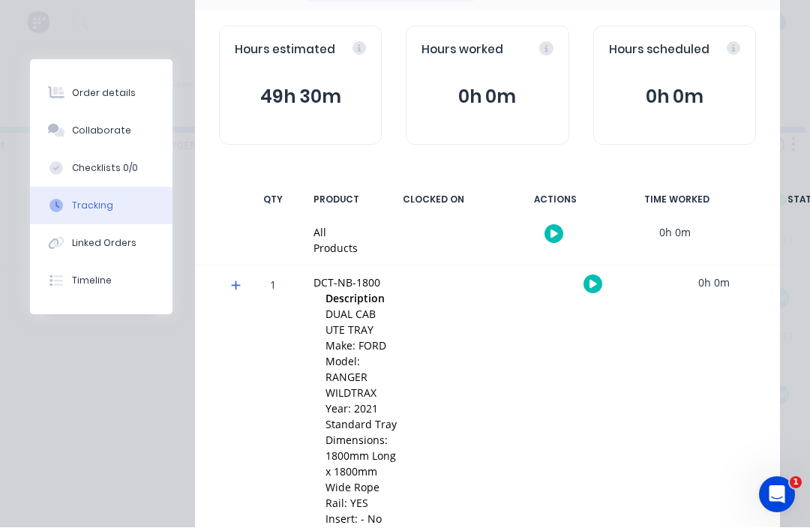
click at [590, 287] on button "button" at bounding box center [593, 284] width 19 height 19
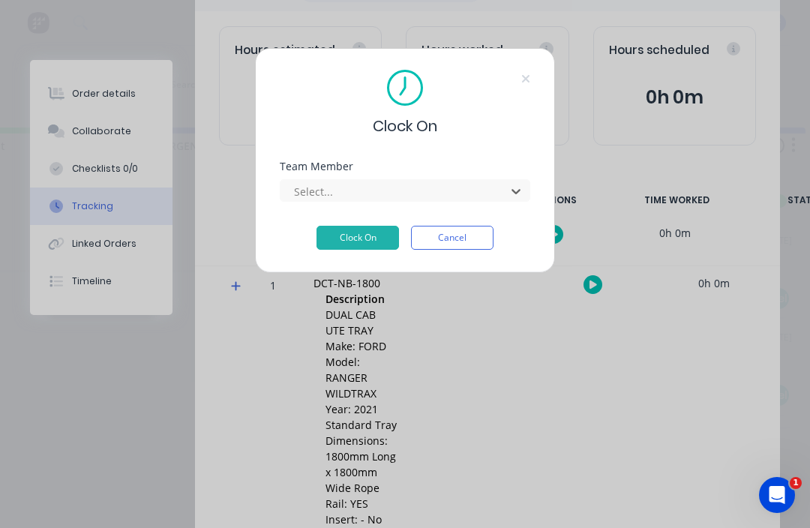
scroll to position [27, 1180]
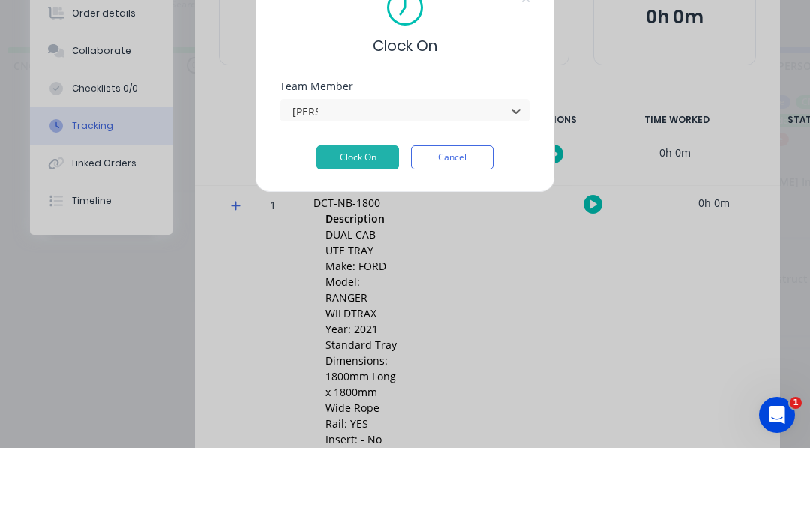
type input "[PERSON_NAME]"
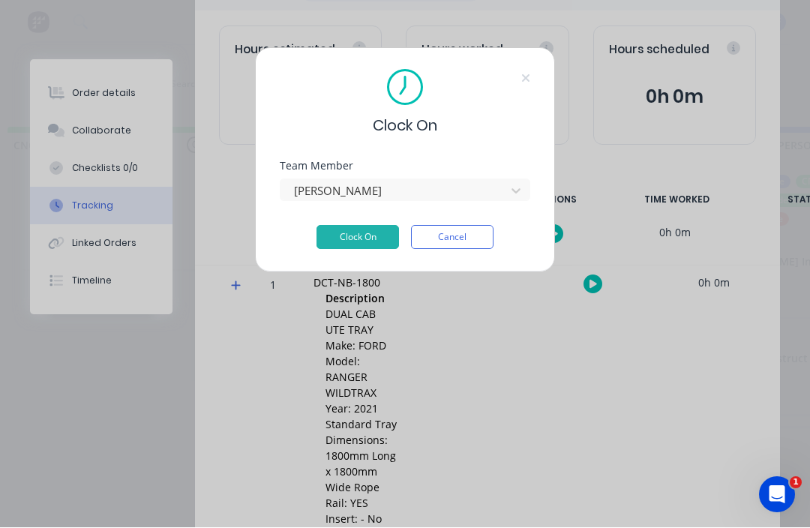
click at [461, 233] on button "Cancel" at bounding box center [452, 238] width 83 height 24
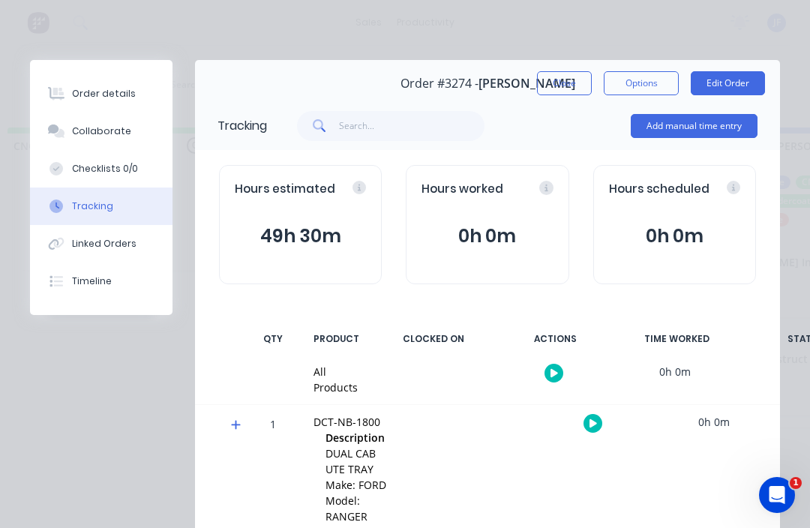
scroll to position [0, 0]
click at [559, 85] on button "Close" at bounding box center [564, 83] width 55 height 24
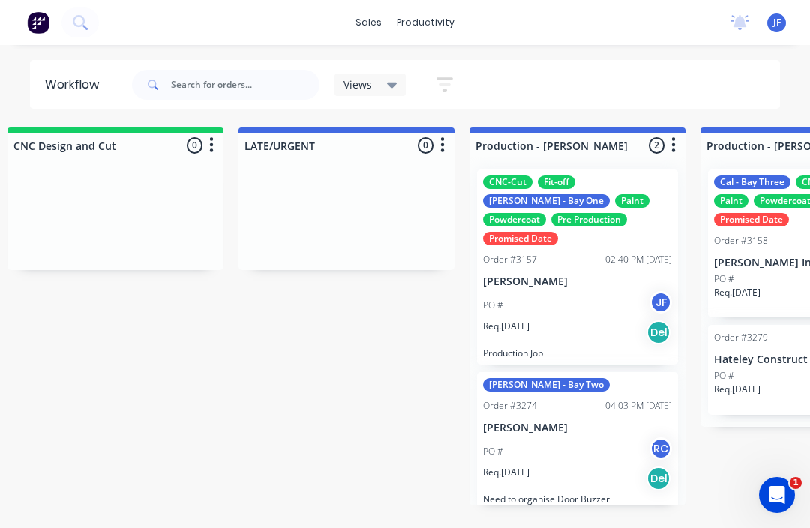
click at [774, 26] on span "JF" at bounding box center [778, 23] width 8 height 14
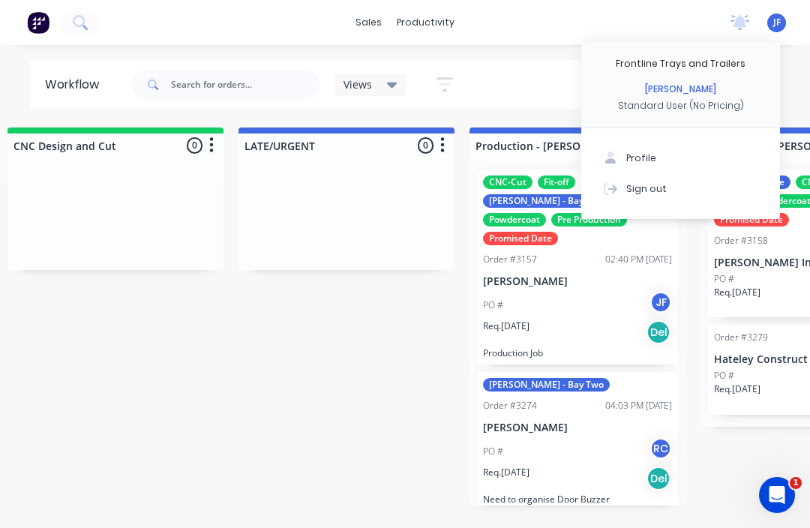
click at [682, 188] on button "Sign out" at bounding box center [681, 188] width 199 height 30
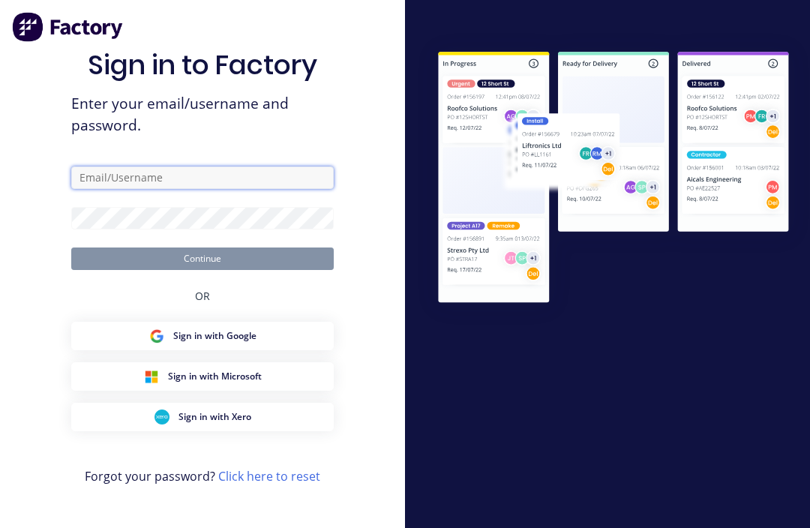
type input "[PERSON_NAME][EMAIL_ADDRESS][DOMAIN_NAME]"
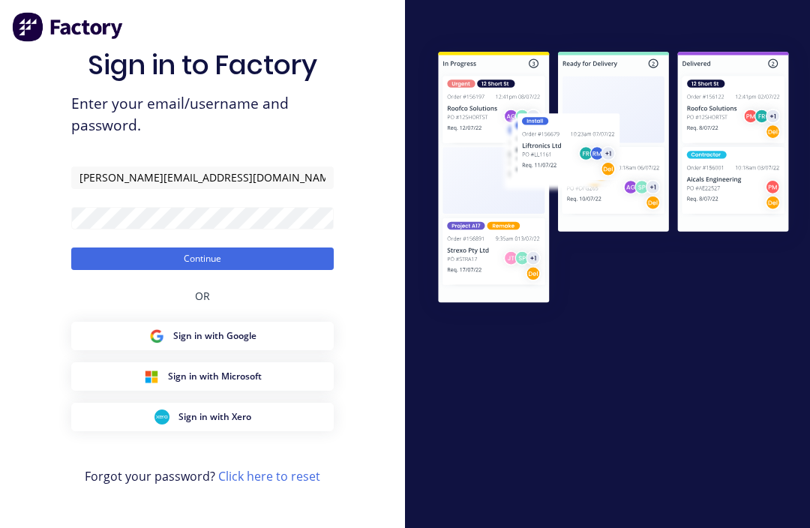
click at [305, 270] on button "Continue" at bounding box center [202, 259] width 263 height 23
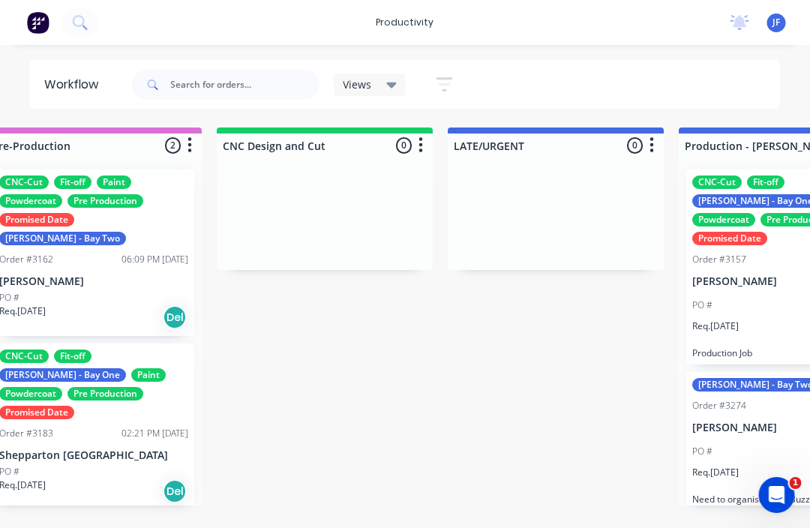
scroll to position [0, 1027]
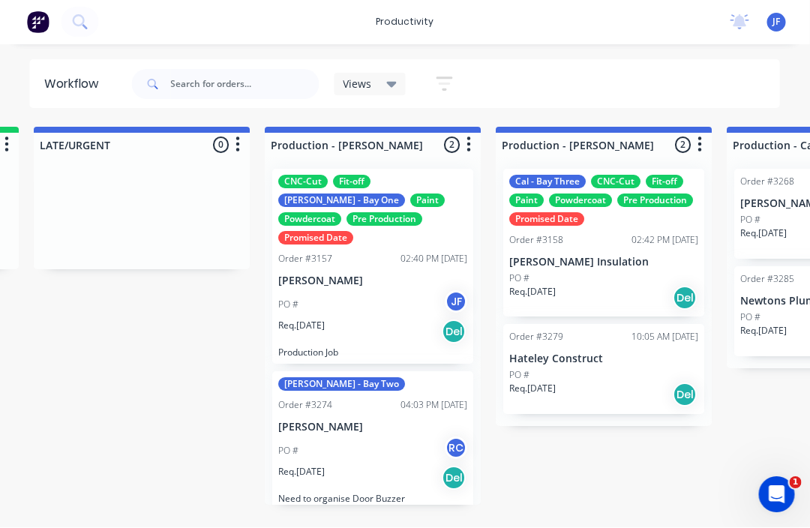
click at [379, 466] on div "Req. [DATE] Del" at bounding box center [373, 479] width 189 height 26
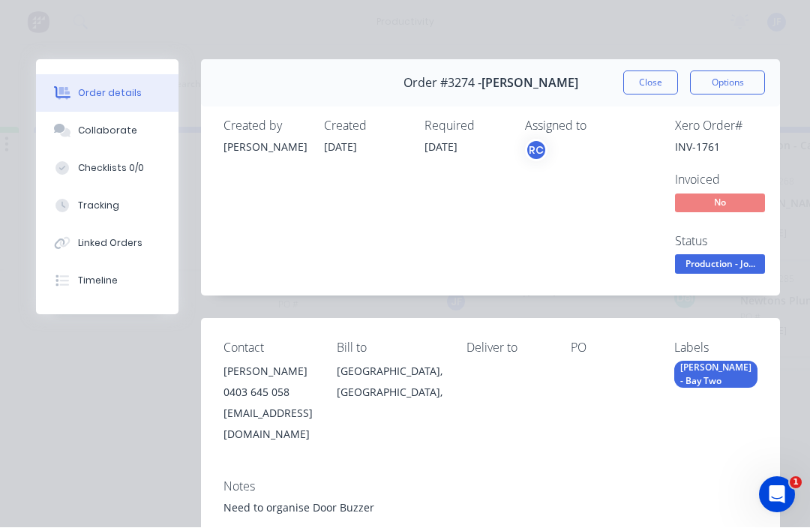
click at [134, 209] on button "Tracking" at bounding box center [107, 207] width 143 height 38
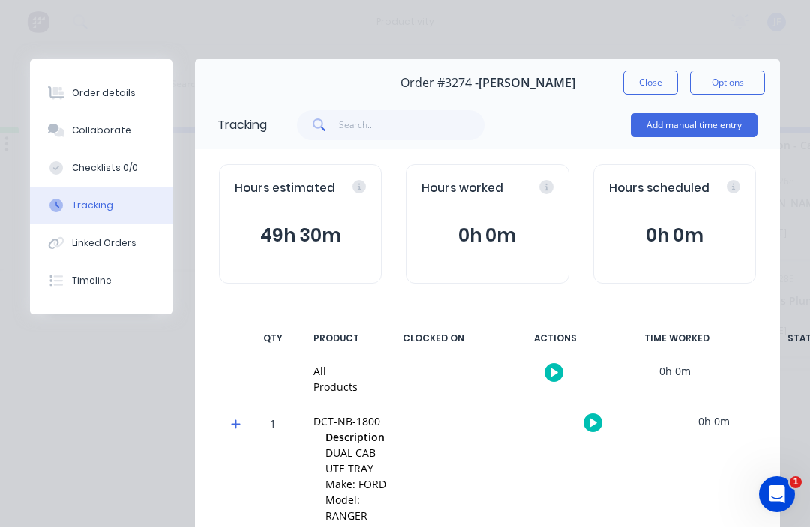
click at [594, 419] on icon "button" at bounding box center [594, 424] width 8 height 10
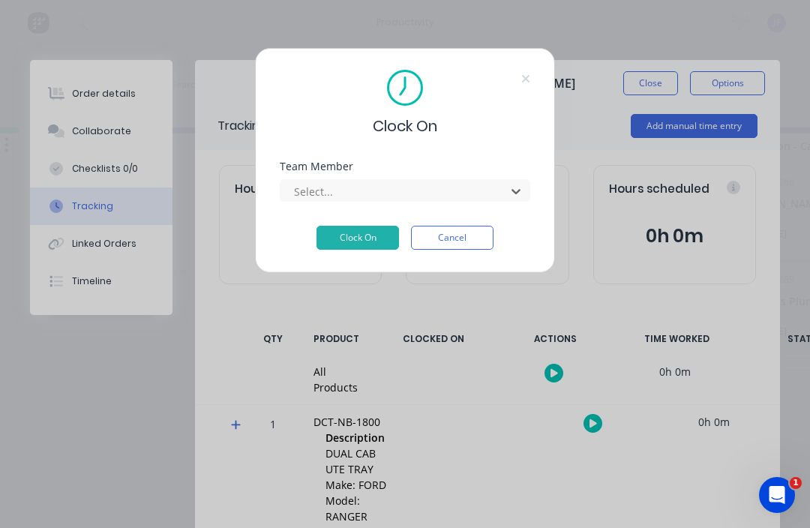
scroll to position [27, 1274]
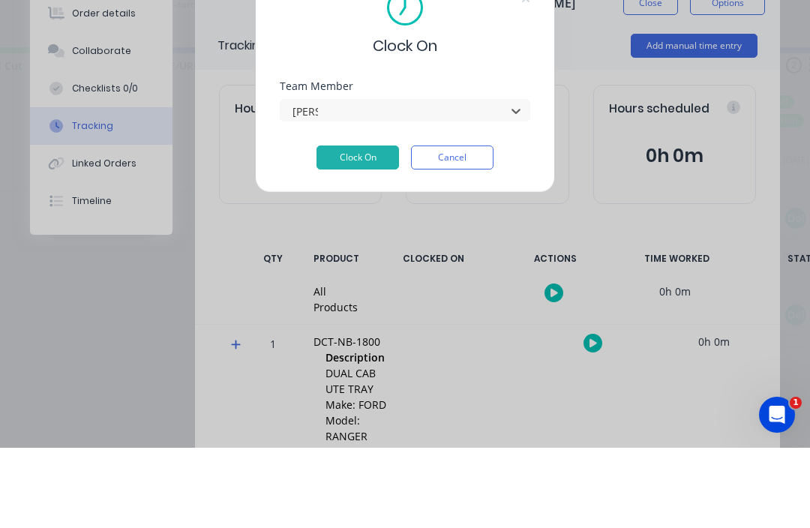
type input "[PERSON_NAME]"
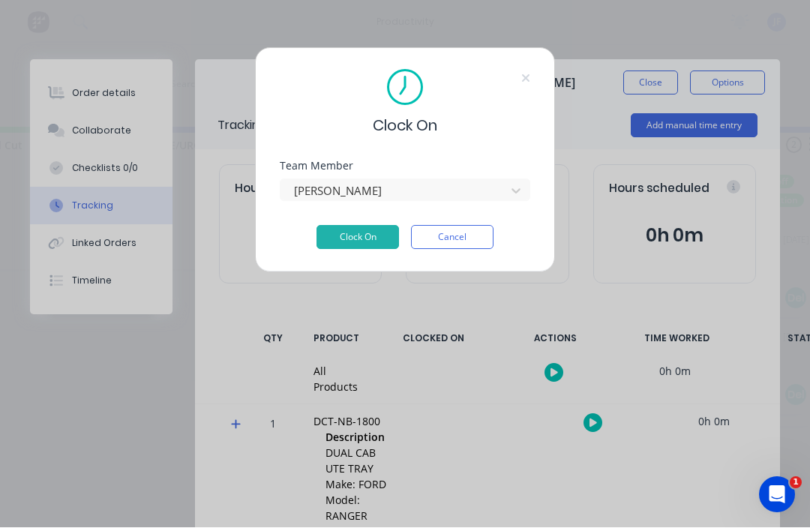
click at [467, 237] on button "Cancel" at bounding box center [452, 238] width 83 height 24
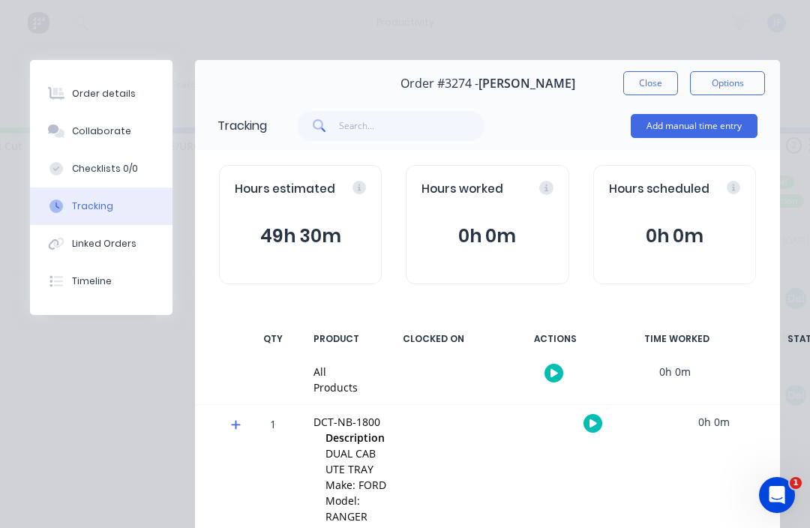
click at [663, 88] on button "Close" at bounding box center [651, 83] width 55 height 24
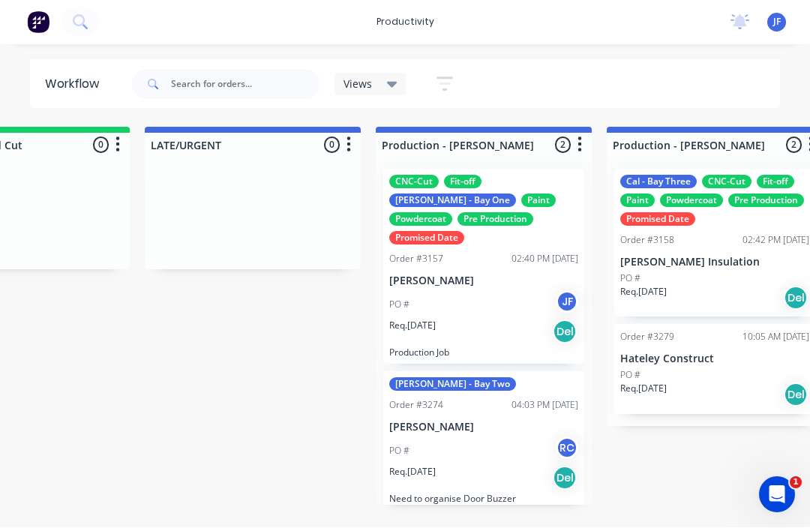
click at [493, 437] on div "PO # RC" at bounding box center [483, 451] width 189 height 29
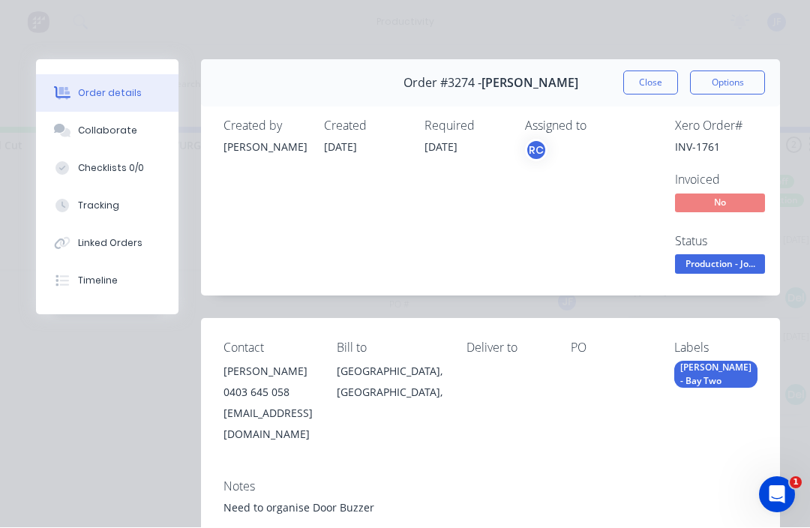
click at [130, 136] on div "Collaborate" at bounding box center [107, 132] width 59 height 14
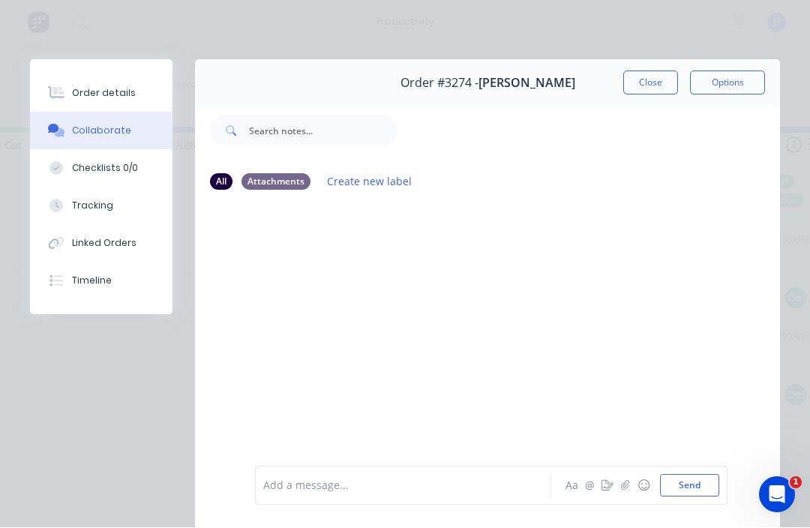
click at [627, 490] on icon "button" at bounding box center [625, 486] width 9 height 11
click at [609, 486] on icon "button" at bounding box center [608, 486] width 12 height 11
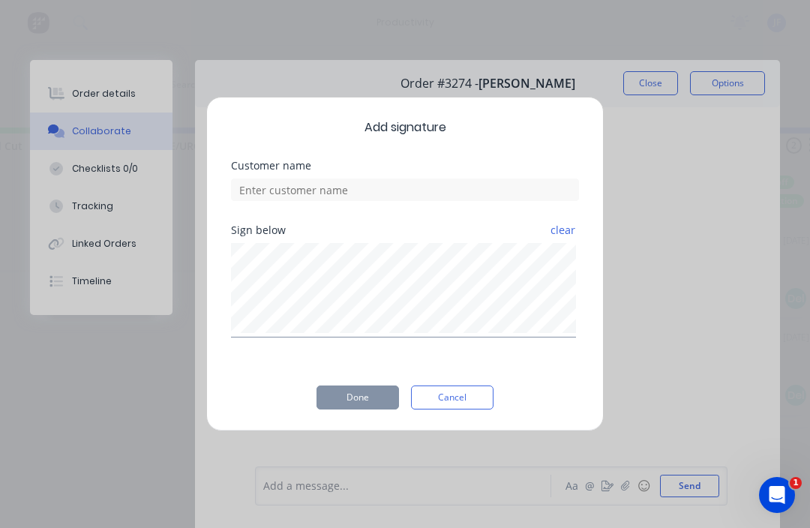
click at [470, 395] on button "Cancel" at bounding box center [452, 398] width 83 height 24
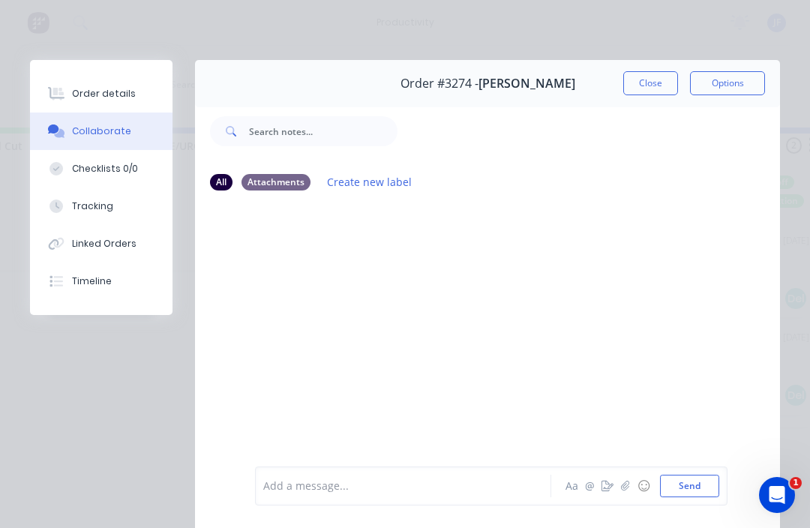
click at [625, 478] on button "button" at bounding box center [626, 486] width 18 height 18
click at [694, 480] on button "Send" at bounding box center [689, 486] width 59 height 23
click at [106, 96] on div "Order details" at bounding box center [104, 94] width 64 height 14
